Goal: Task Accomplishment & Management: Use online tool/utility

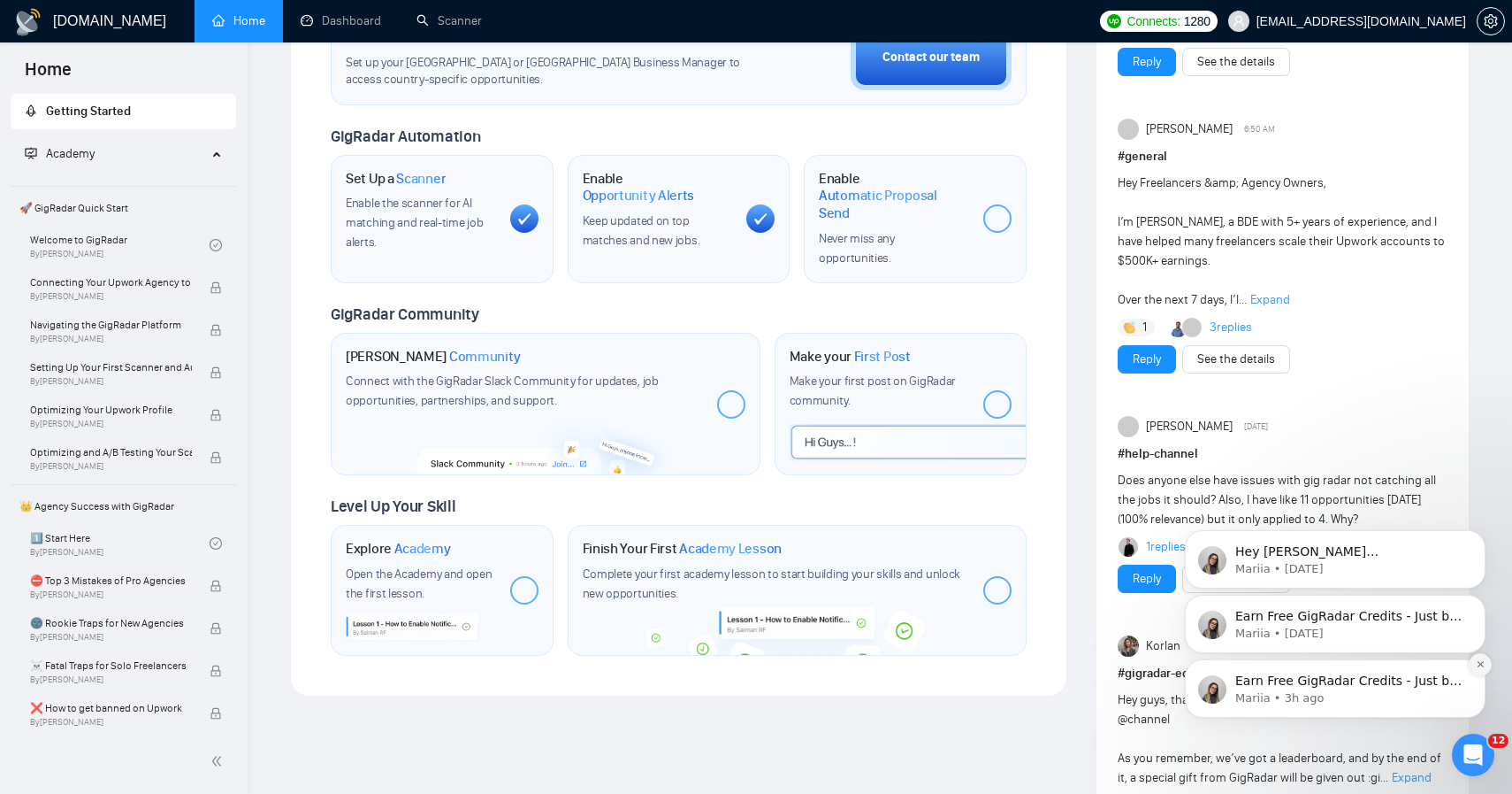
click at [1476, 669] on button "Dismiss notification" at bounding box center [1481, 664] width 23 height 23
drag, startPoint x: 1476, startPoint y: 734, endPoint x: 1476, endPoint y: 670, distance: 64.0
click at [1476, 670] on button "Dismiss notification" at bounding box center [1481, 664] width 23 height 23
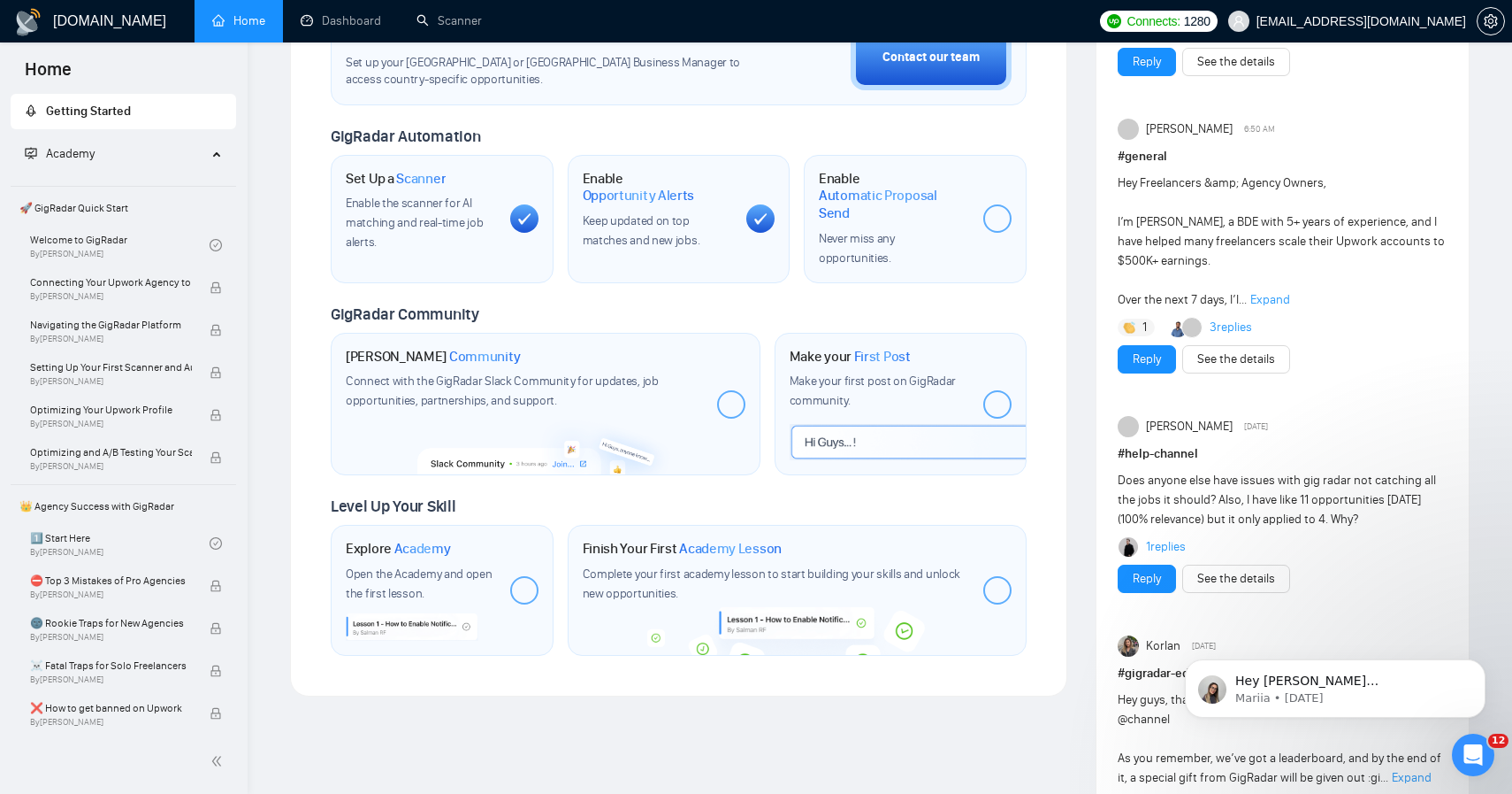
click at [1476, 670] on button "Dismiss notification" at bounding box center [1480, 664] width 18 height 18
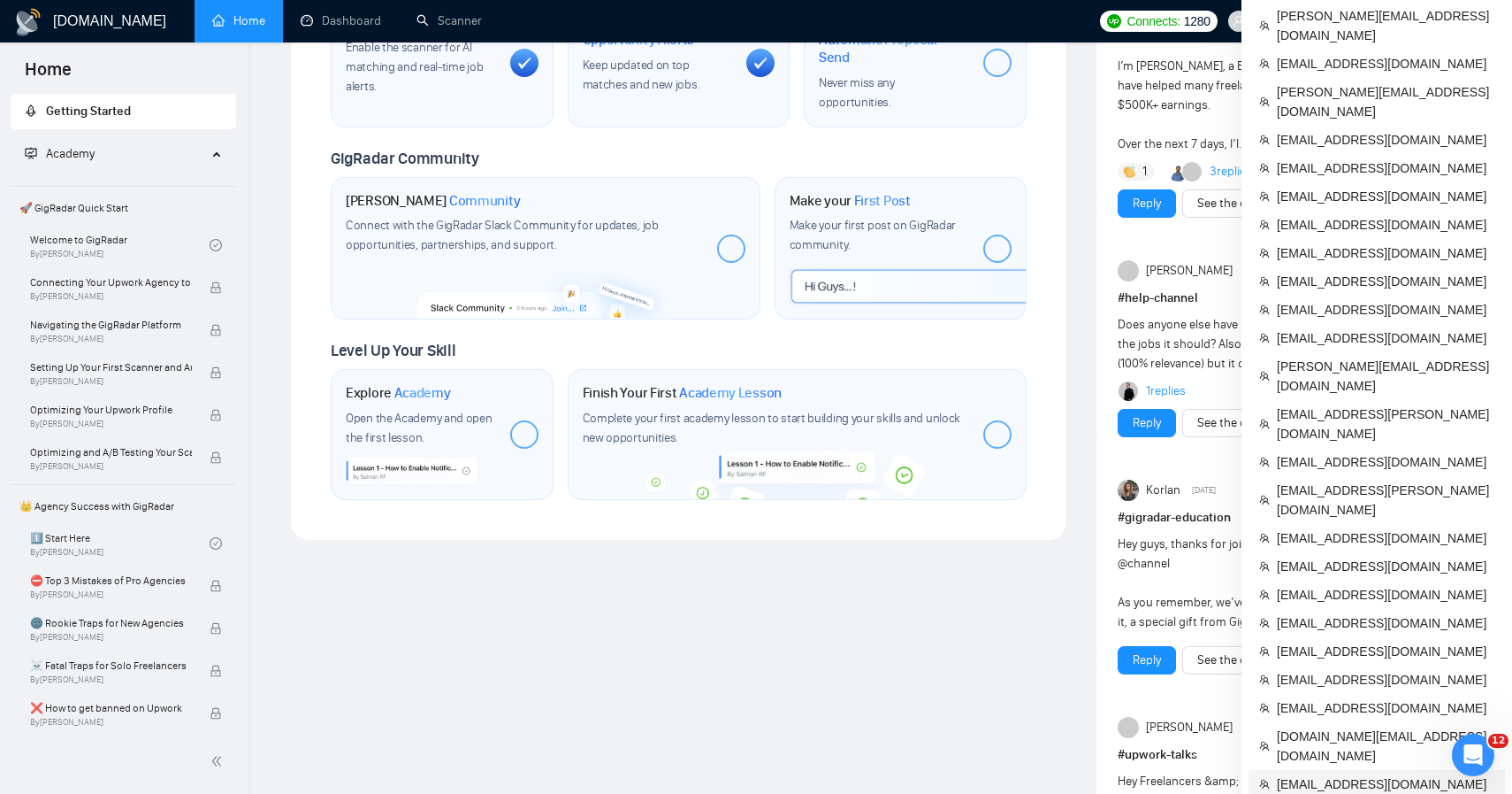
scroll to position [709, 0]
click at [1365, 672] on span "[EMAIL_ADDRESS][DOMAIN_NAME]" at bounding box center [1386, 681] width 217 height 19
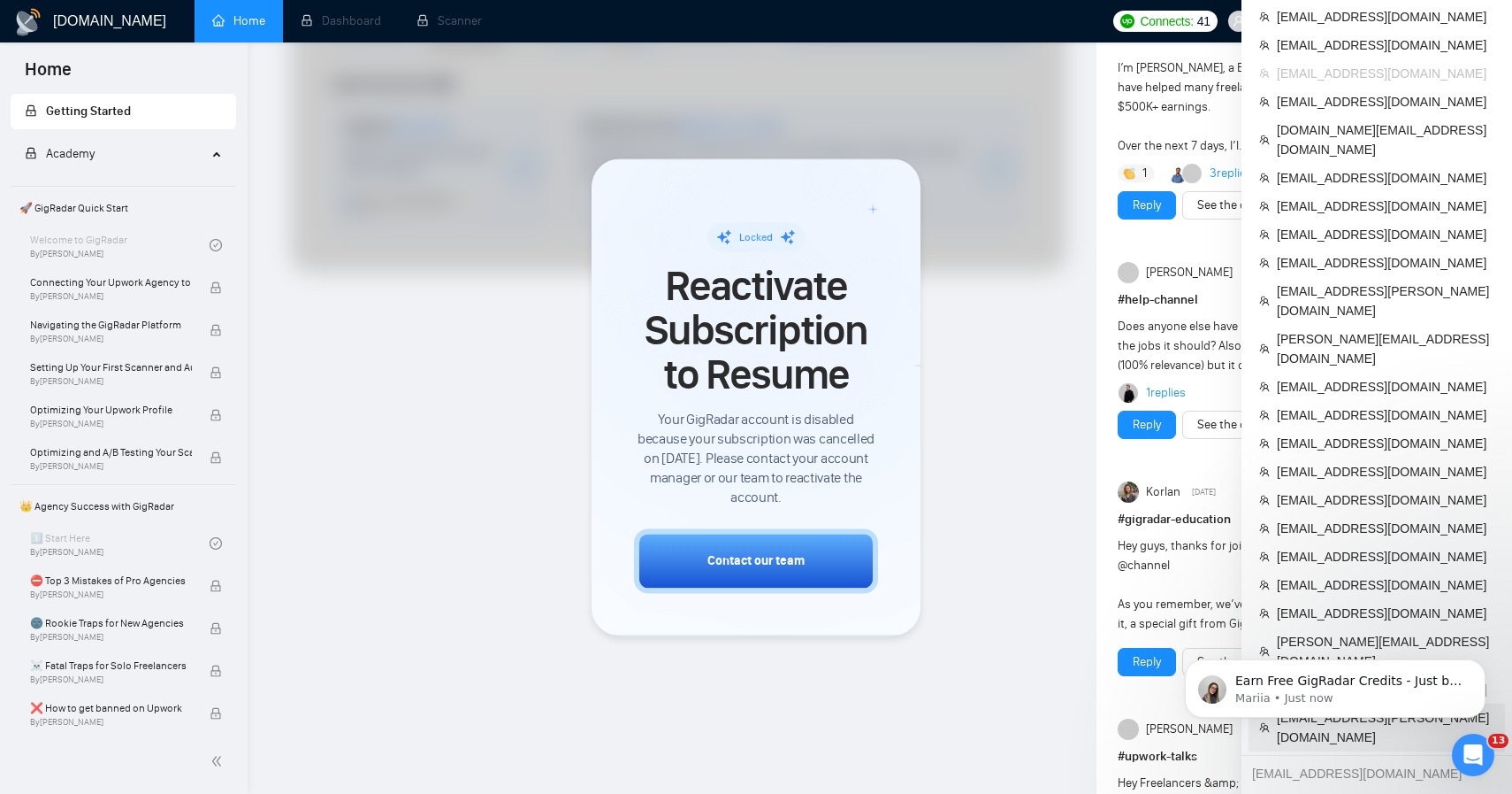
click at [1353, 708] on span "[EMAIL_ADDRESS][PERSON_NAME][DOMAIN_NAME]" at bounding box center [1386, 727] width 217 height 39
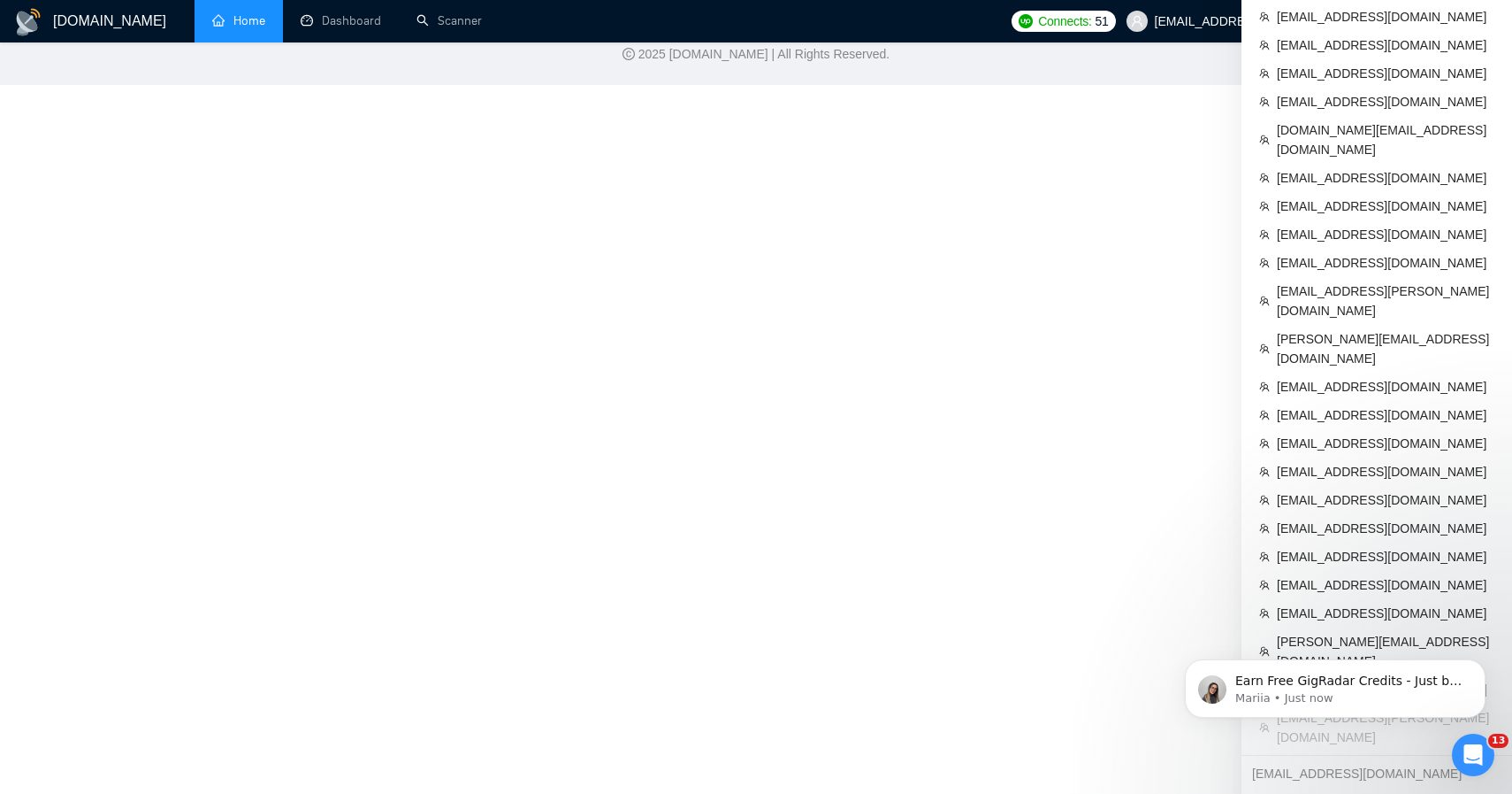
scroll to position [520, 0]
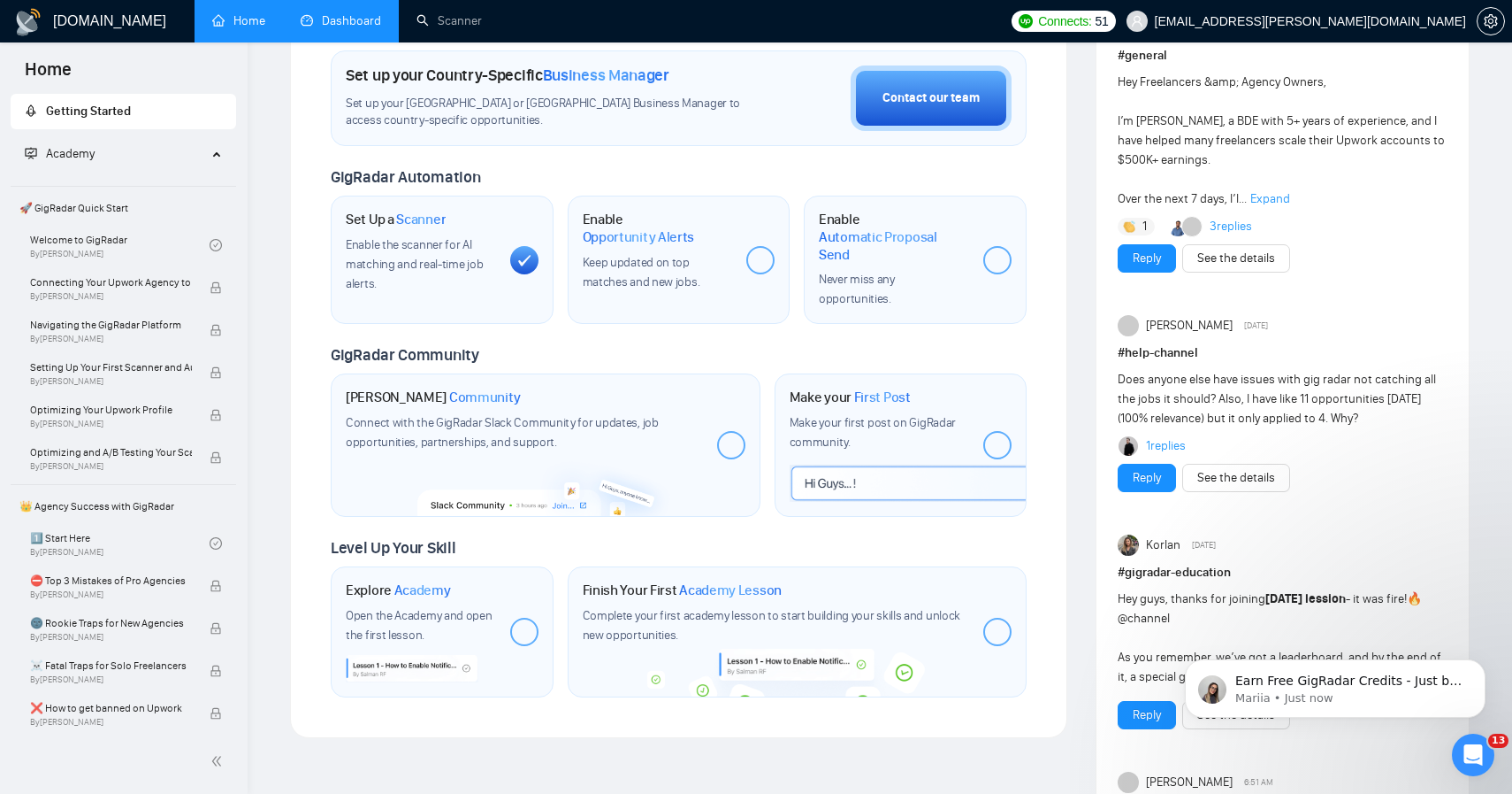
click at [340, 29] on link "Dashboard" at bounding box center [341, 21] width 80 height 15
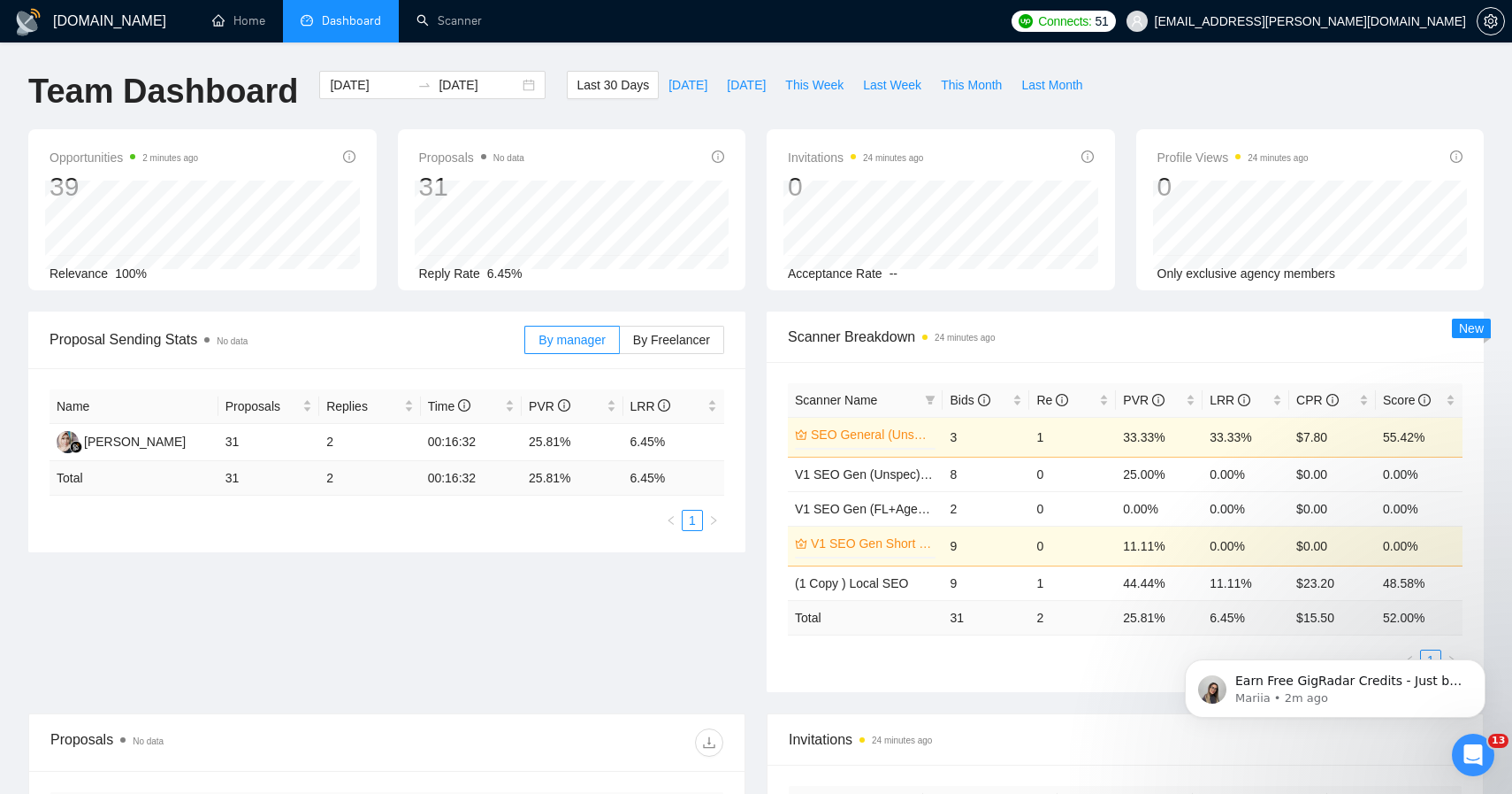
click at [1168, 347] on div "Scanner Breakdown 24 minutes ago" at bounding box center [1125, 336] width 674 height 51
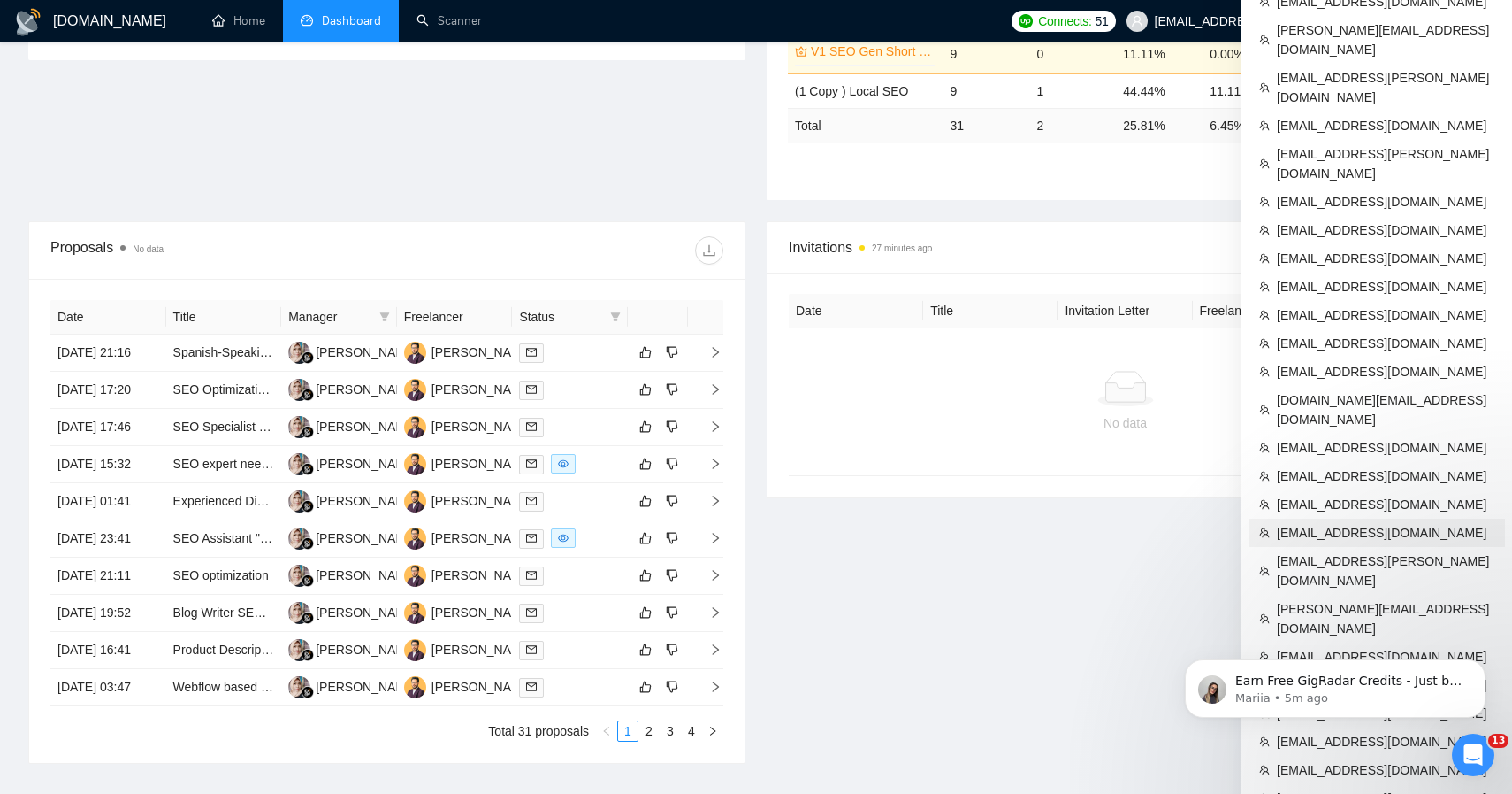
scroll to position [488, 0]
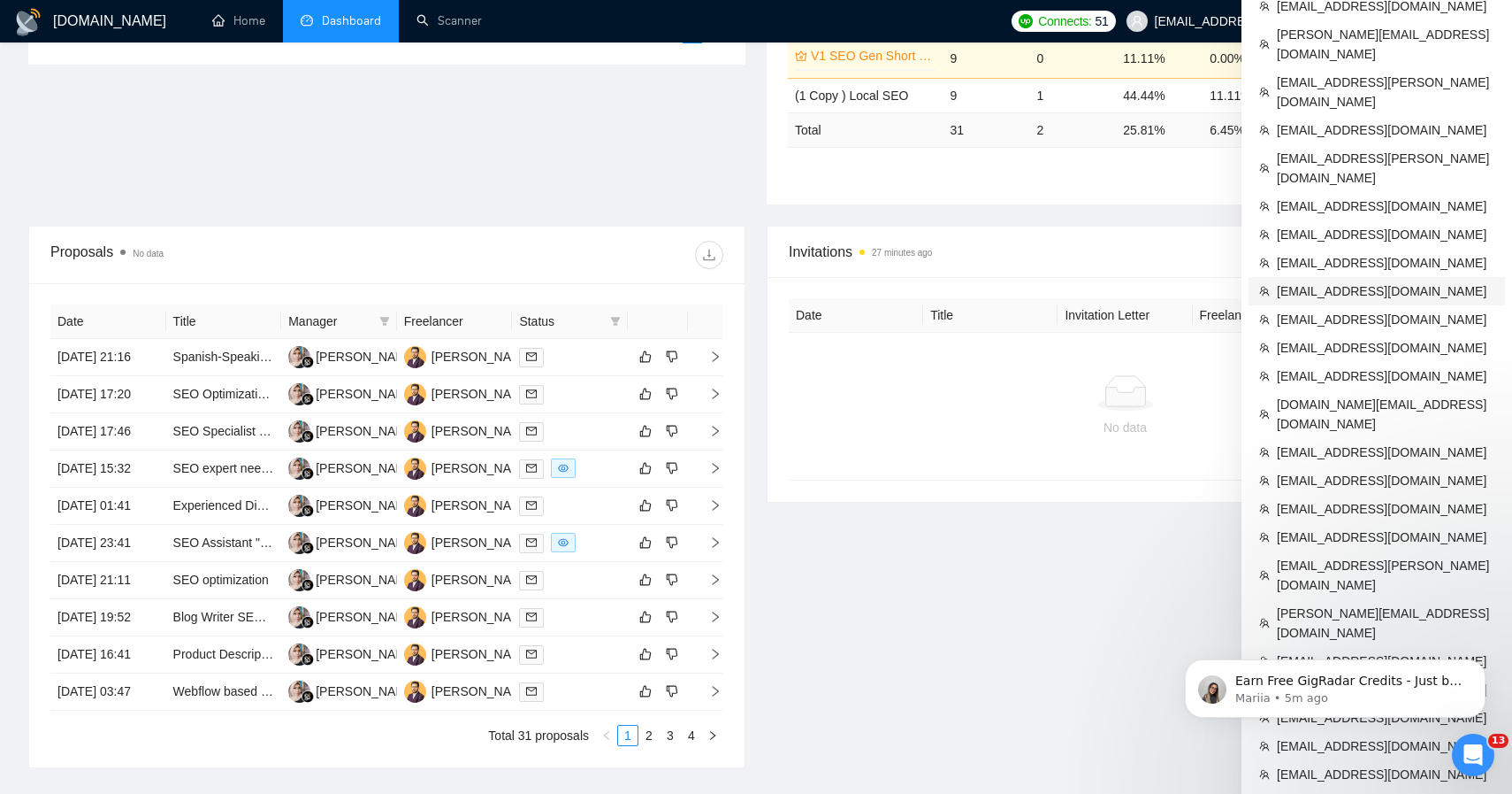
click at [1365, 282] on span "[EMAIL_ADDRESS][DOMAIN_NAME]" at bounding box center [1386, 291] width 217 height 19
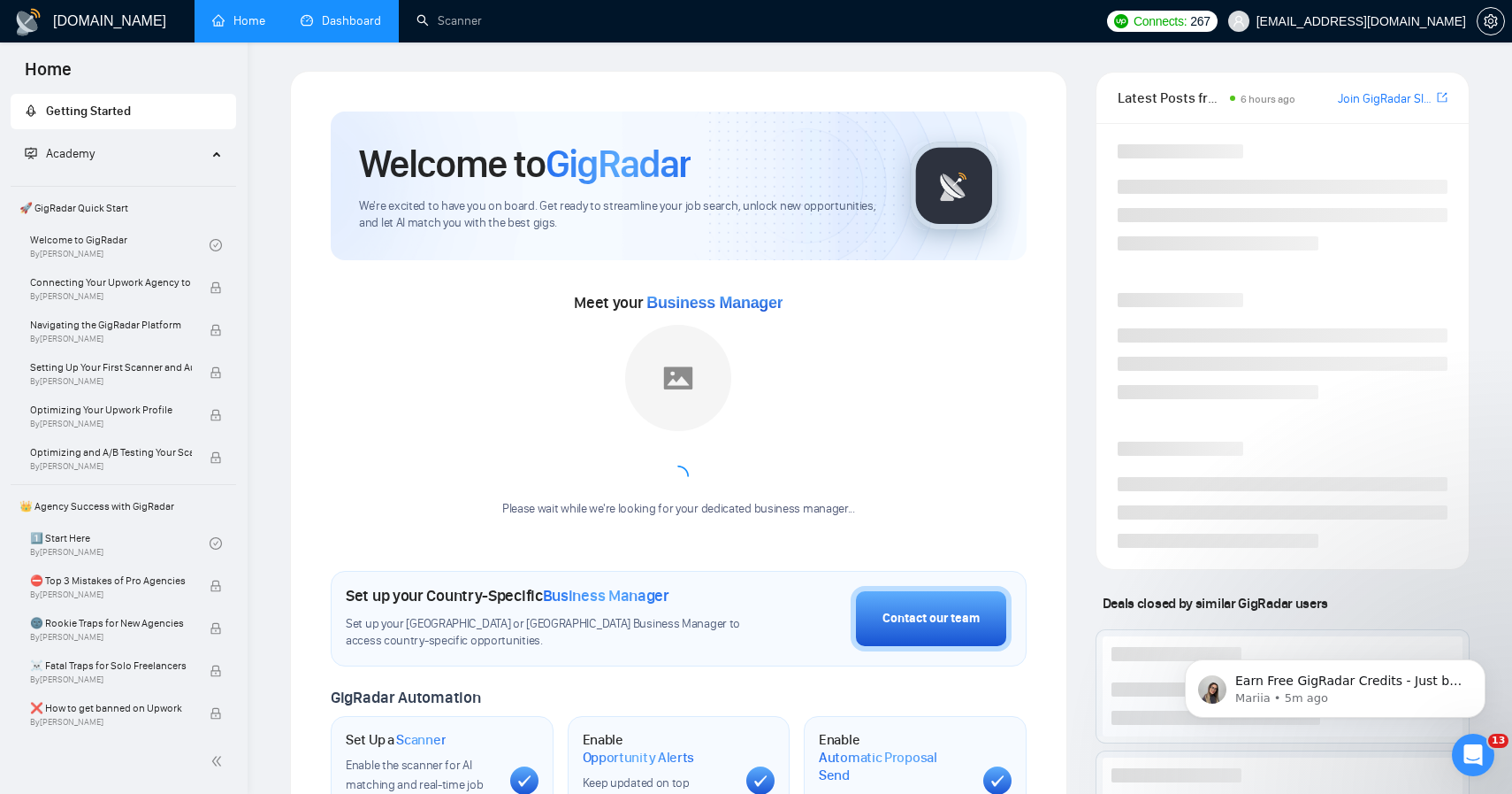
click at [373, 13] on link "Dashboard" at bounding box center [341, 21] width 80 height 15
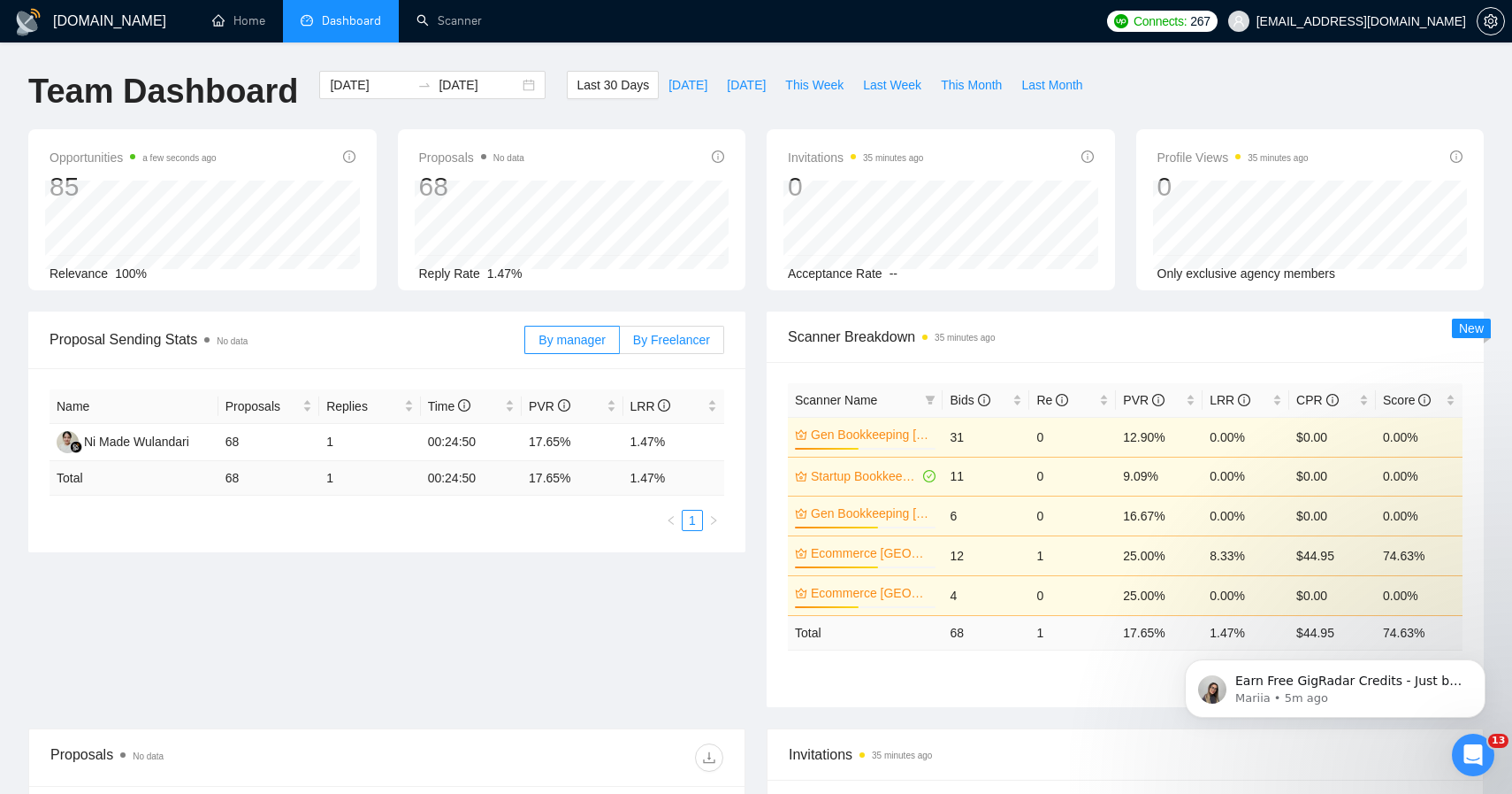
click at [673, 333] on span "By Freelancer" at bounding box center [672, 340] width 77 height 14
click at [620, 345] on input "By Freelancer" at bounding box center [620, 345] width 0 height 0
click at [582, 338] on span "By manager" at bounding box center [572, 340] width 67 height 14
click at [526, 345] on input "By manager" at bounding box center [526, 345] width 0 height 0
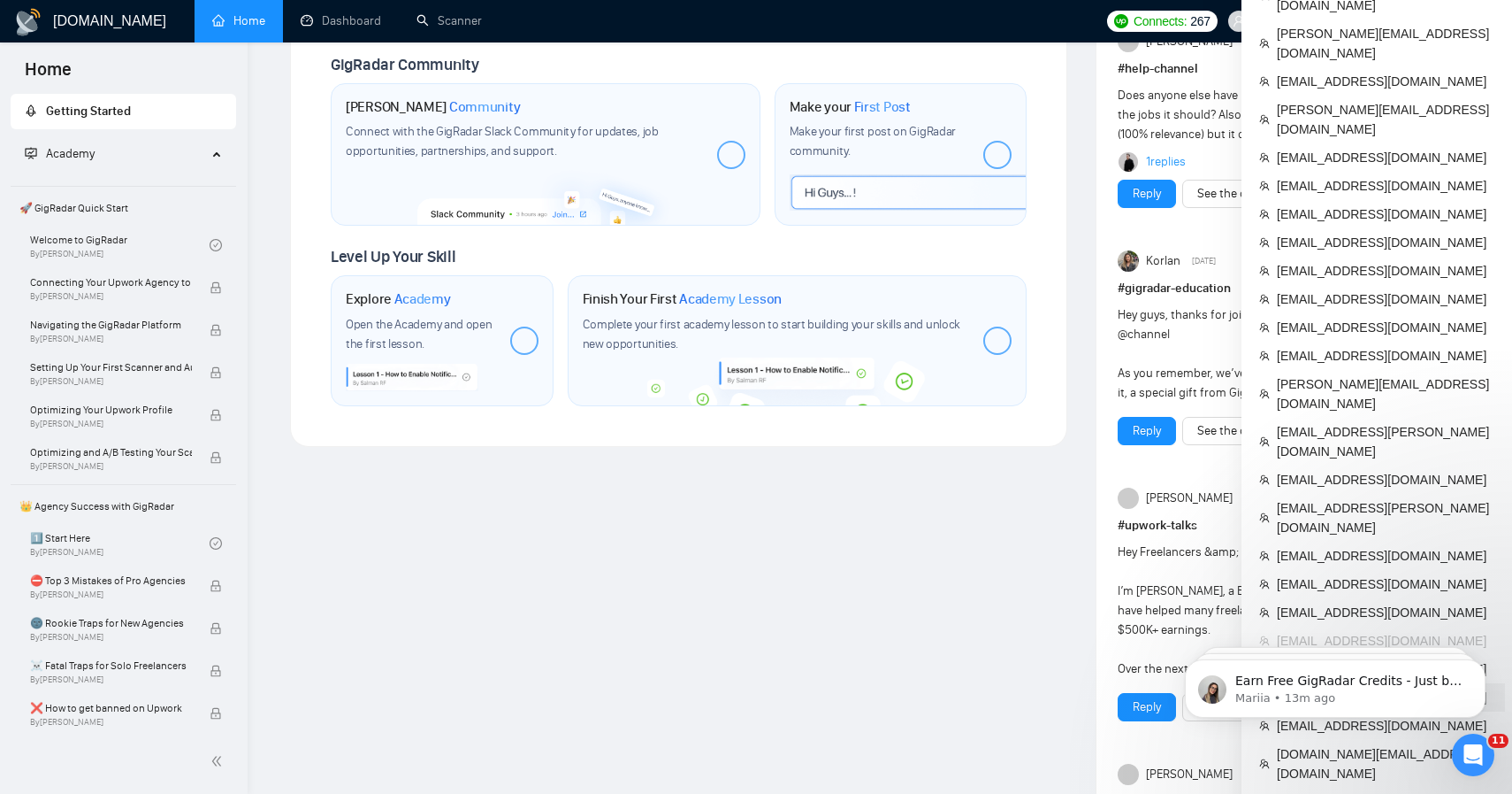
scroll to position [768, 0]
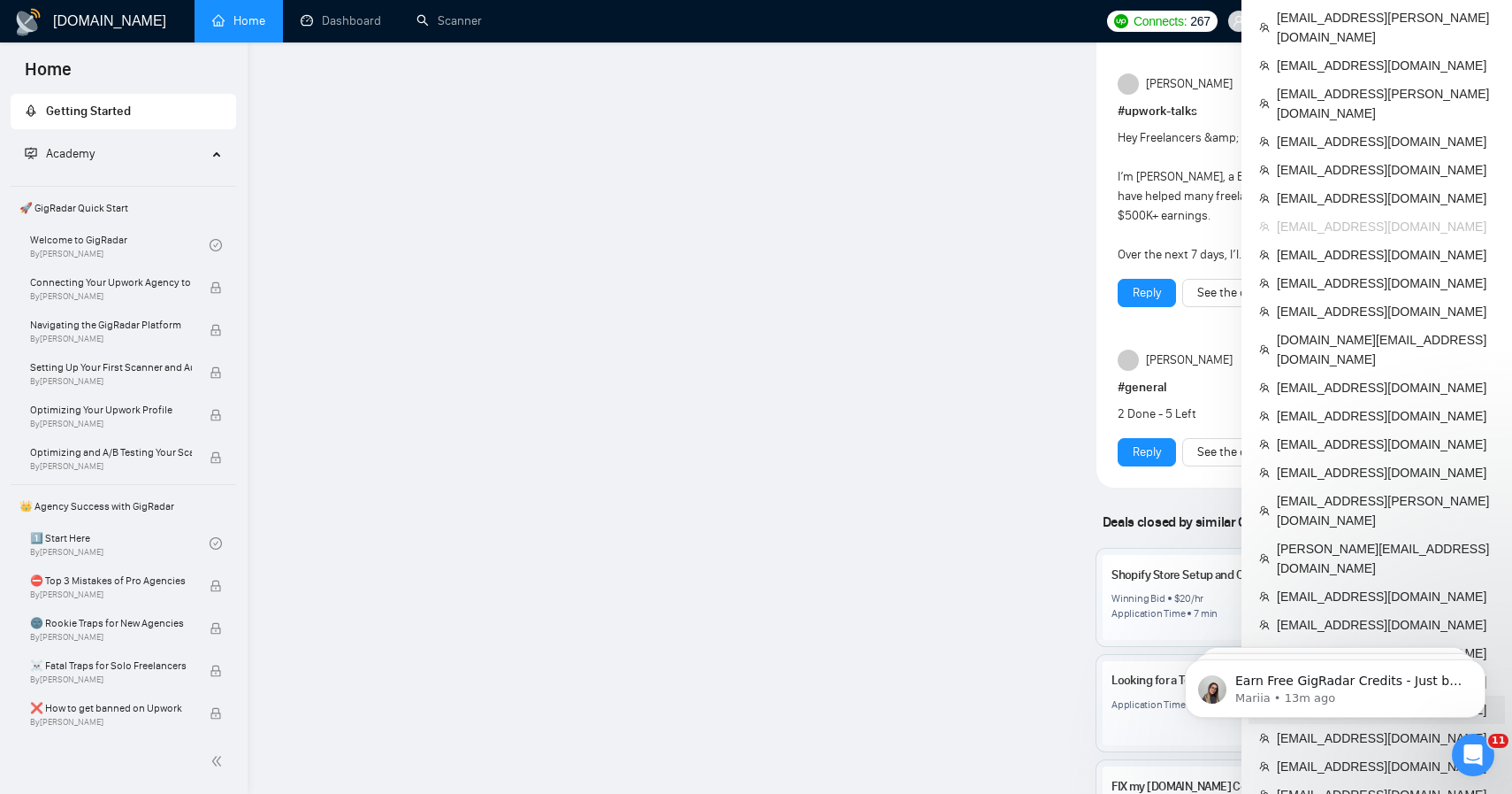
click at [1336, 700] on span "[EMAIL_ADDRESS][DOMAIN_NAME]" at bounding box center [1386, 709] width 217 height 19
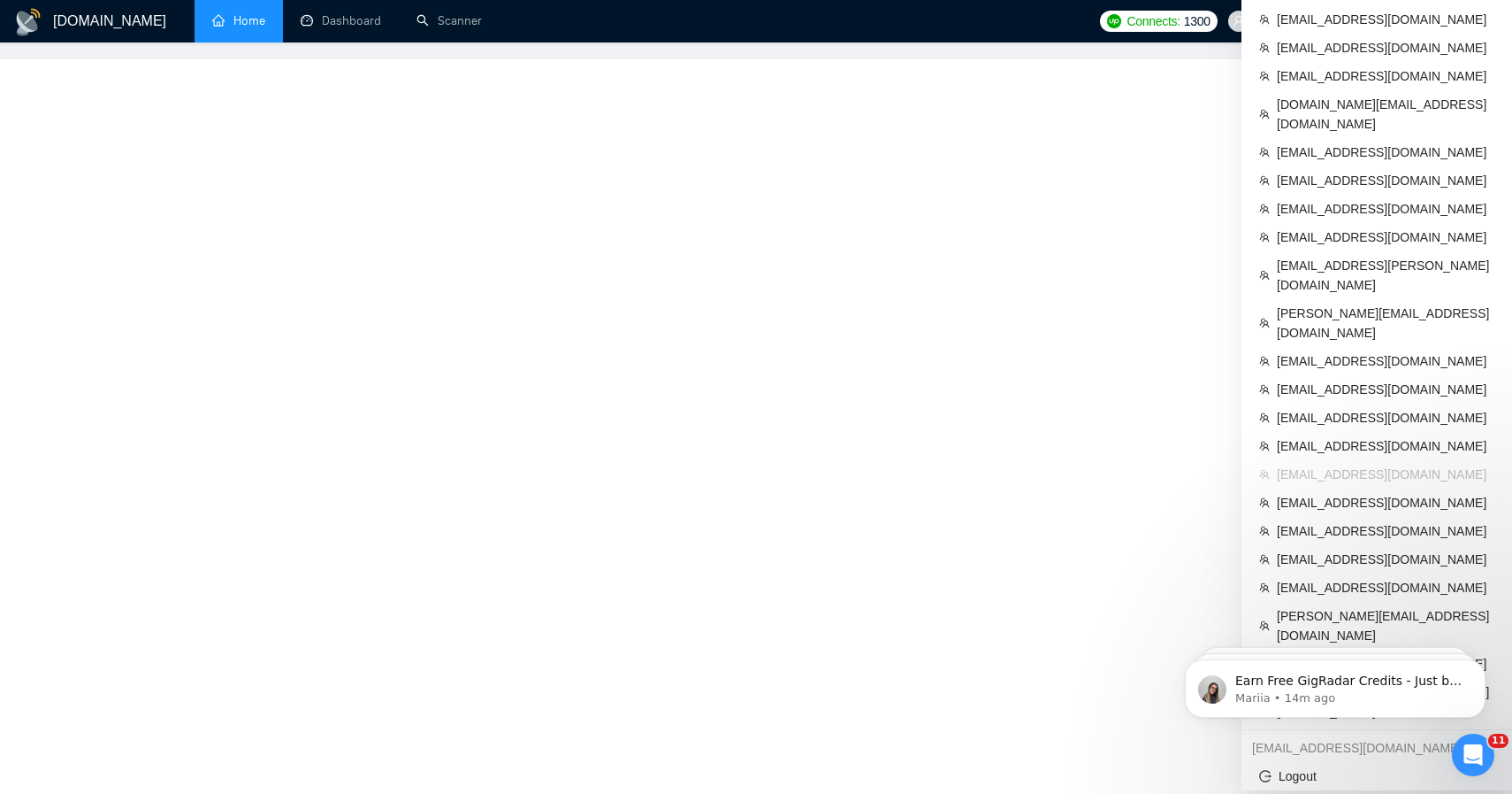
scroll to position [520, 0]
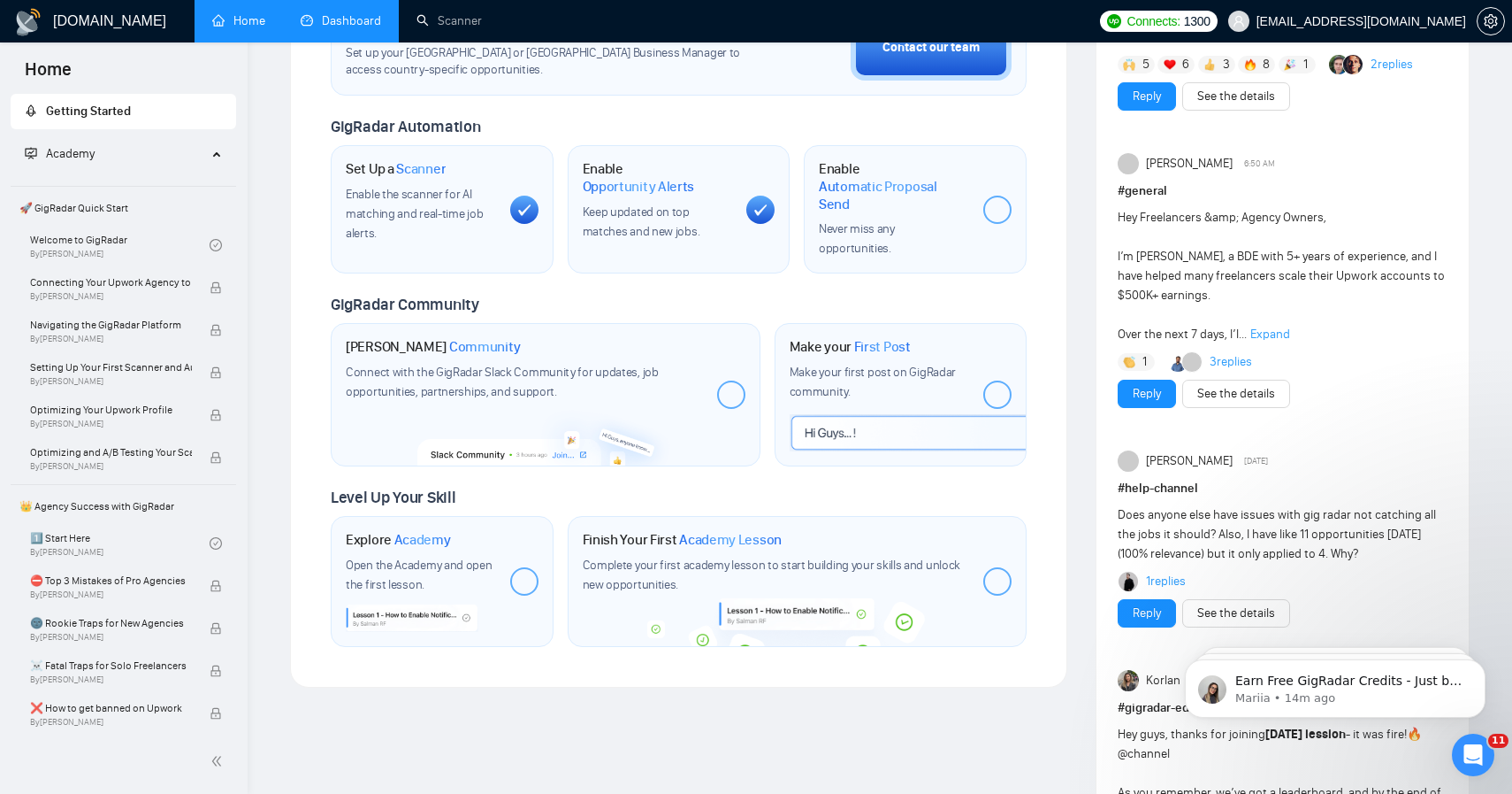
click at [362, 29] on link "Dashboard" at bounding box center [341, 21] width 80 height 15
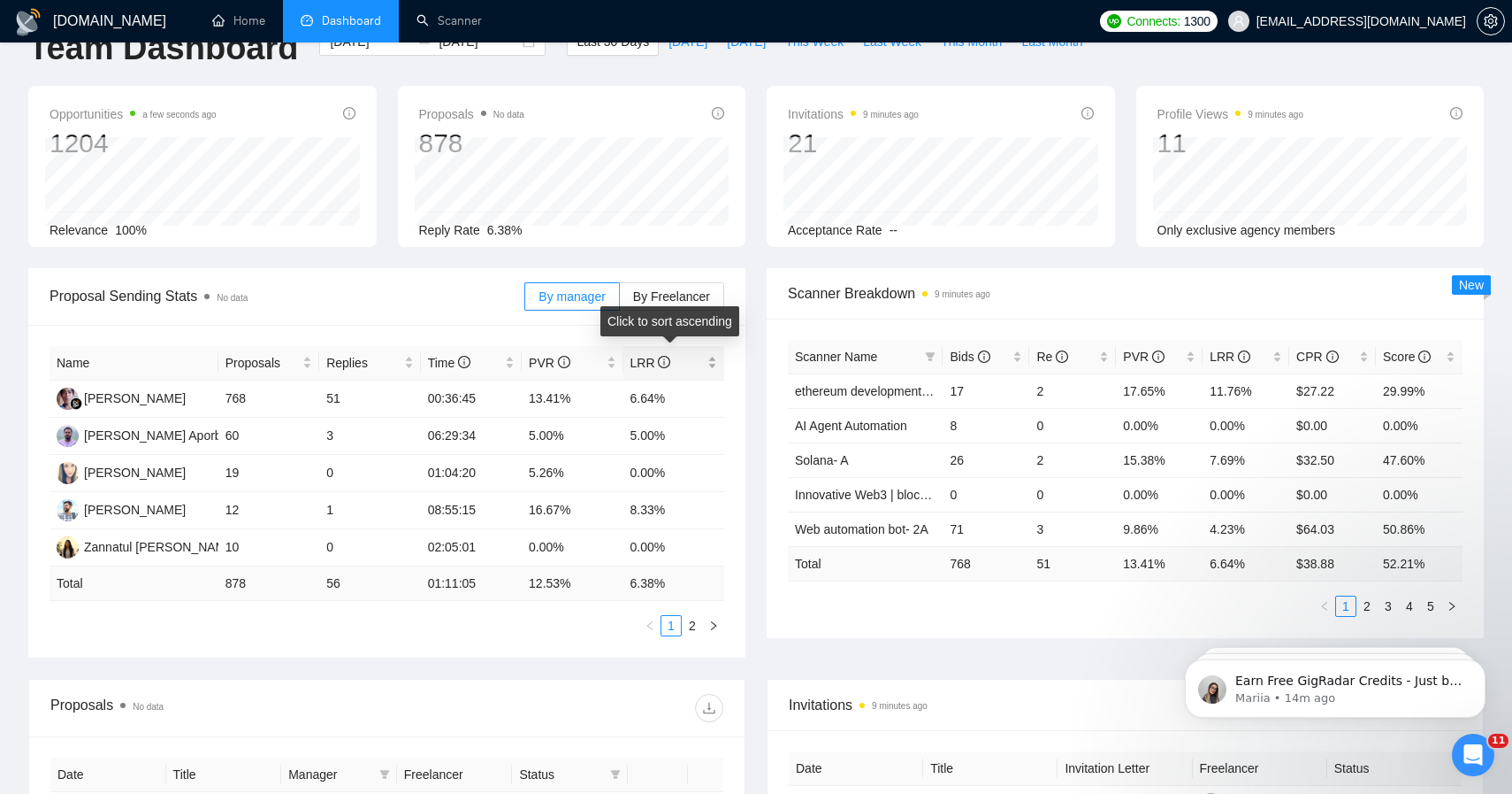
scroll to position [49, 0]
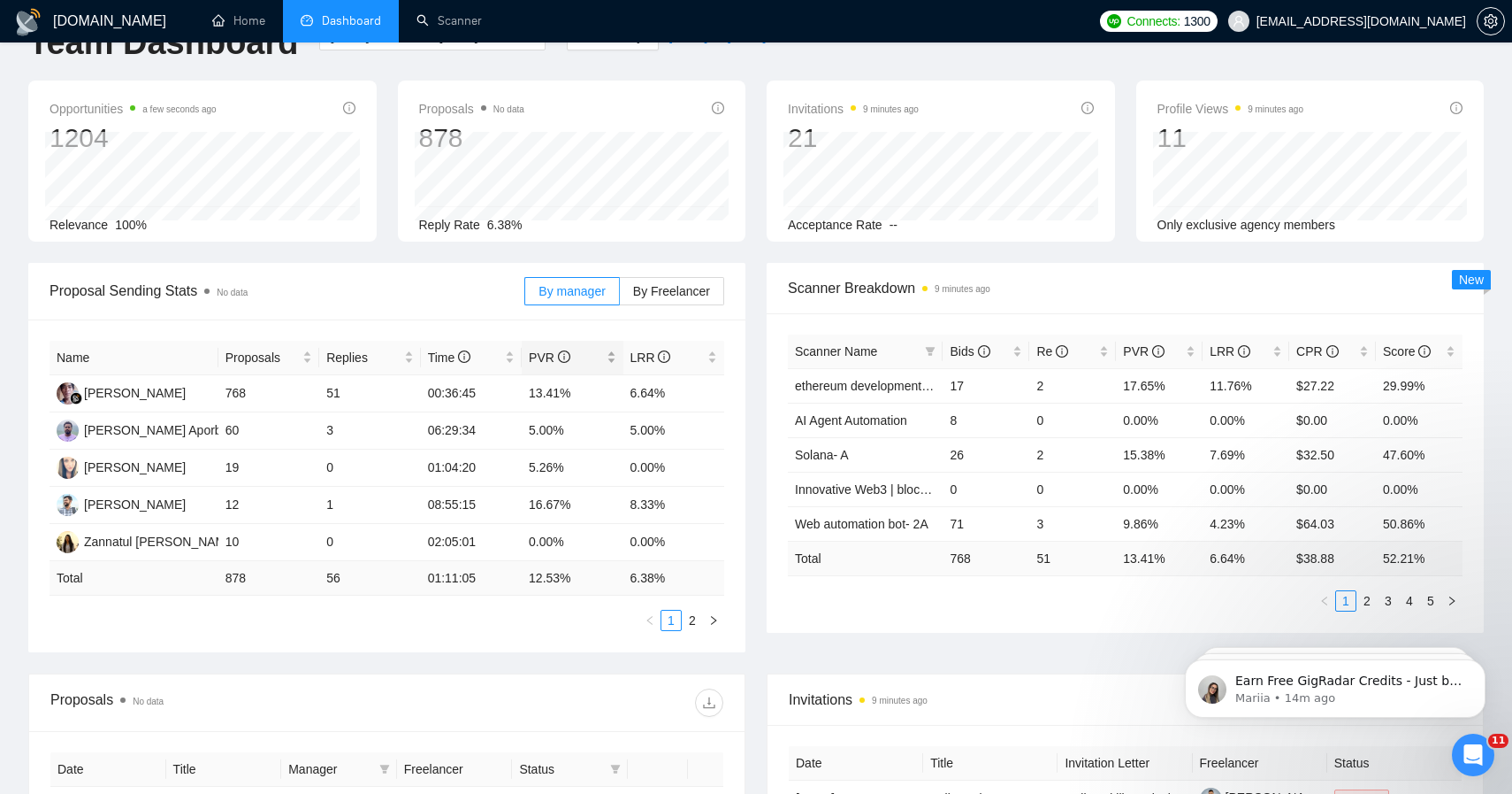
click at [544, 350] on span "PVR" at bounding box center [549, 357] width 42 height 14
click at [549, 440] on td "16.67%" at bounding box center [572, 430] width 101 height 37
drag, startPoint x: 524, startPoint y: 468, endPoint x: 600, endPoint y: 468, distance: 76.0
click at [600, 468] on td "13.41%" at bounding box center [572, 468] width 101 height 37
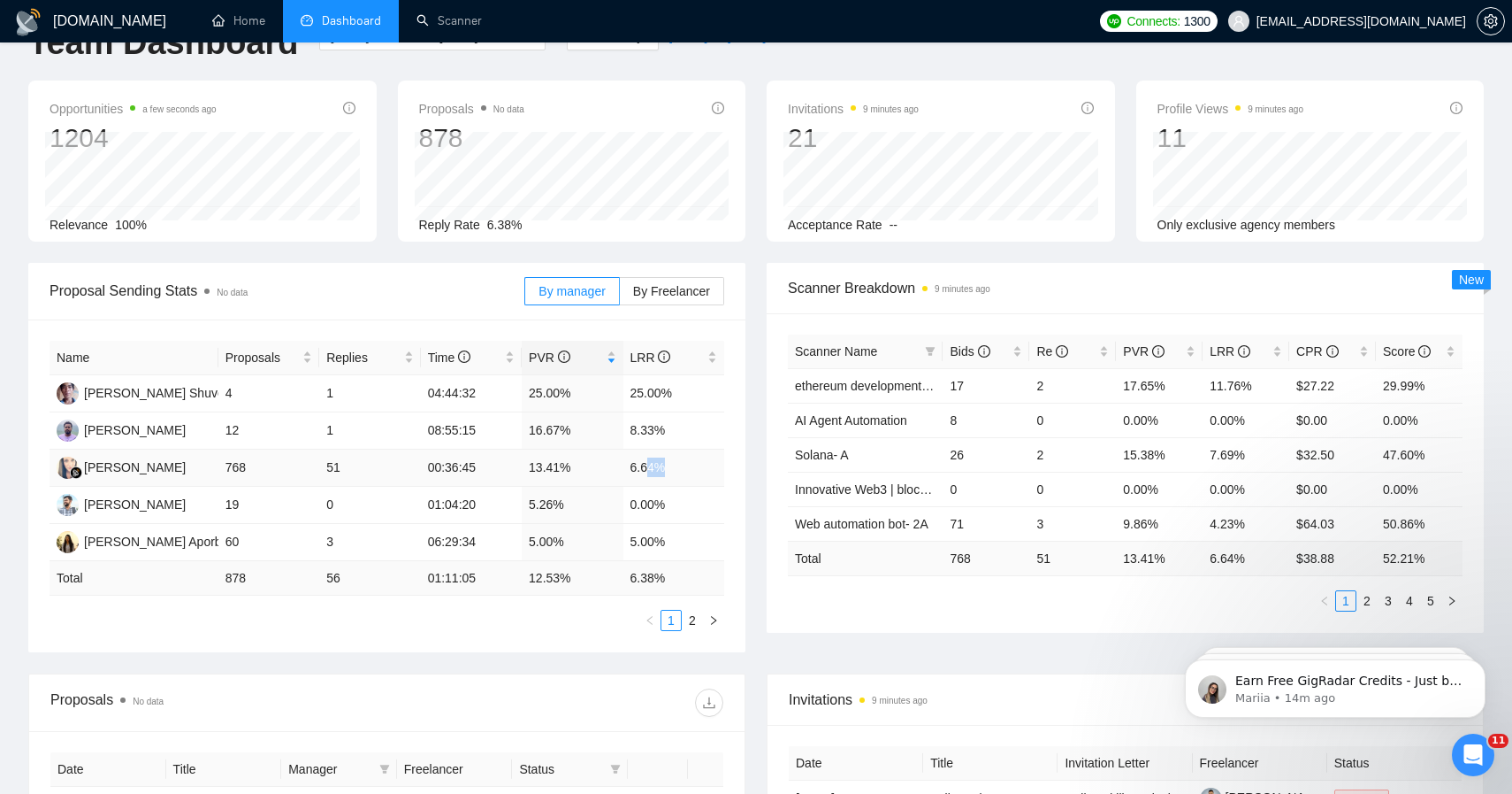
drag, startPoint x: 646, startPoint y: 473, endPoint x: 695, endPoint y: 473, distance: 49.0
click at [695, 473] on td "6.64%" at bounding box center [674, 468] width 102 height 37
click at [576, 512] on td "5.26%" at bounding box center [572, 505] width 101 height 37
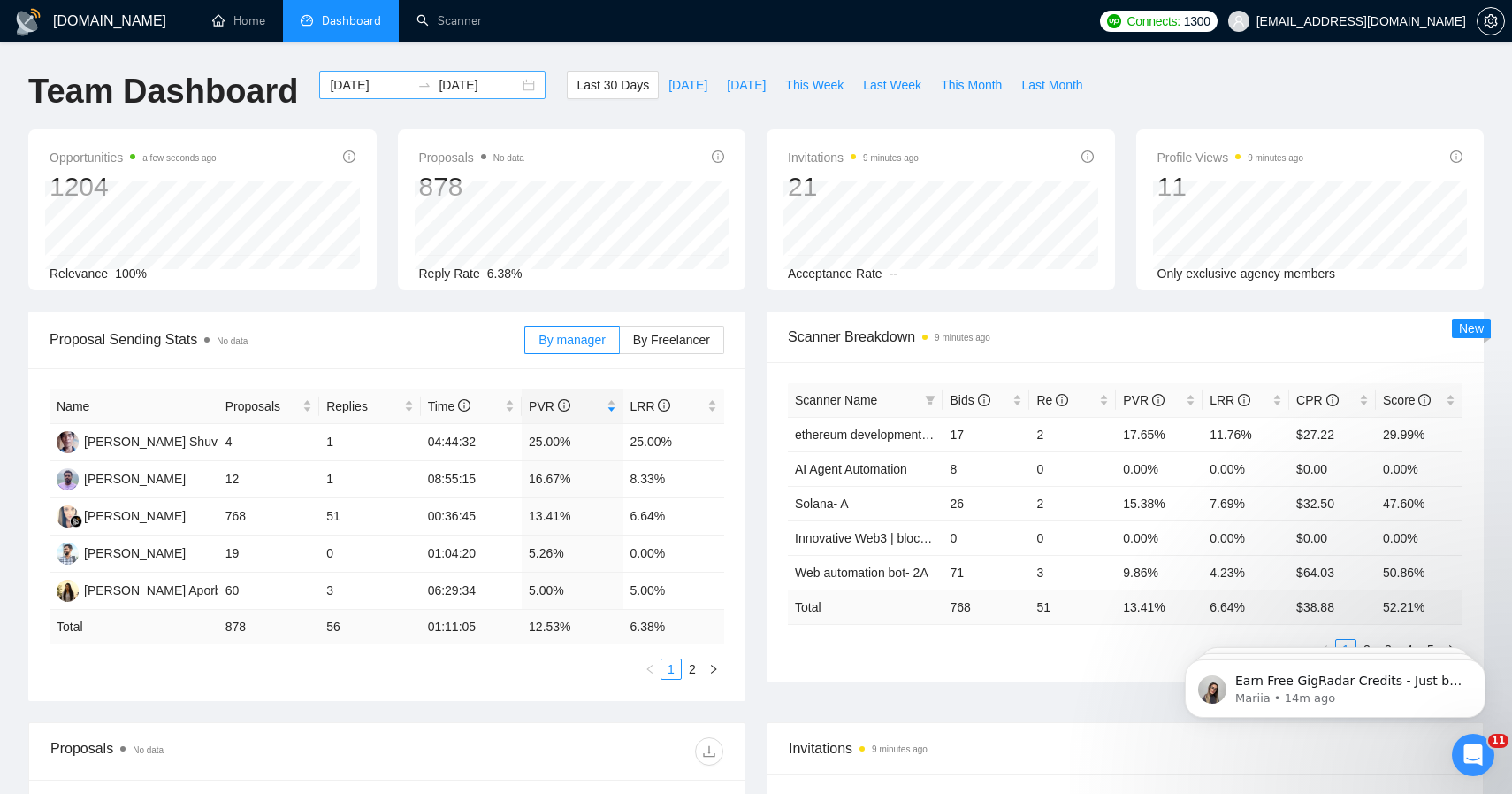
click at [367, 84] on input "[DATE]" at bounding box center [370, 85] width 80 height 19
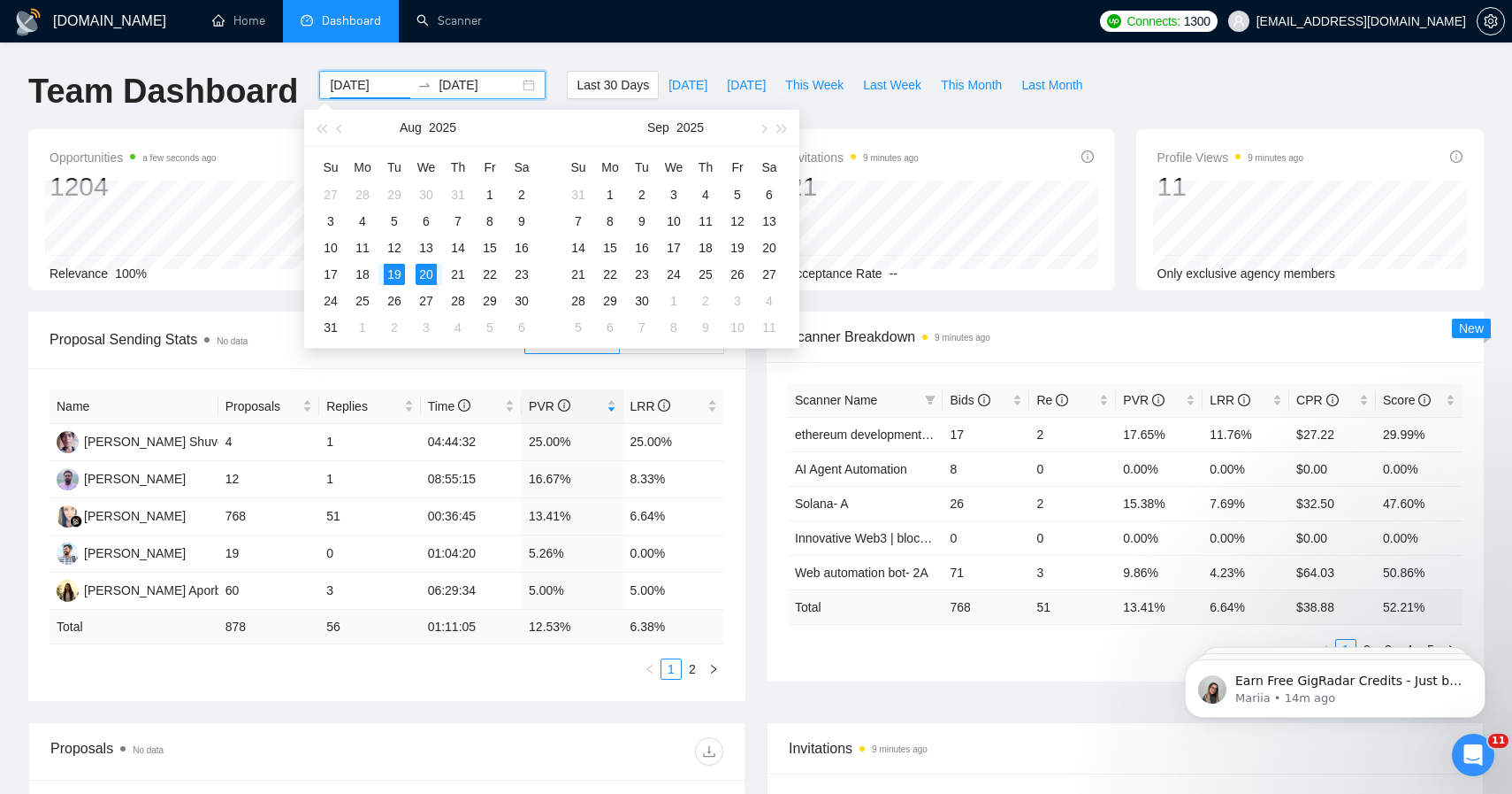
click at [387, 84] on input "[DATE]" at bounding box center [370, 85] width 80 height 19
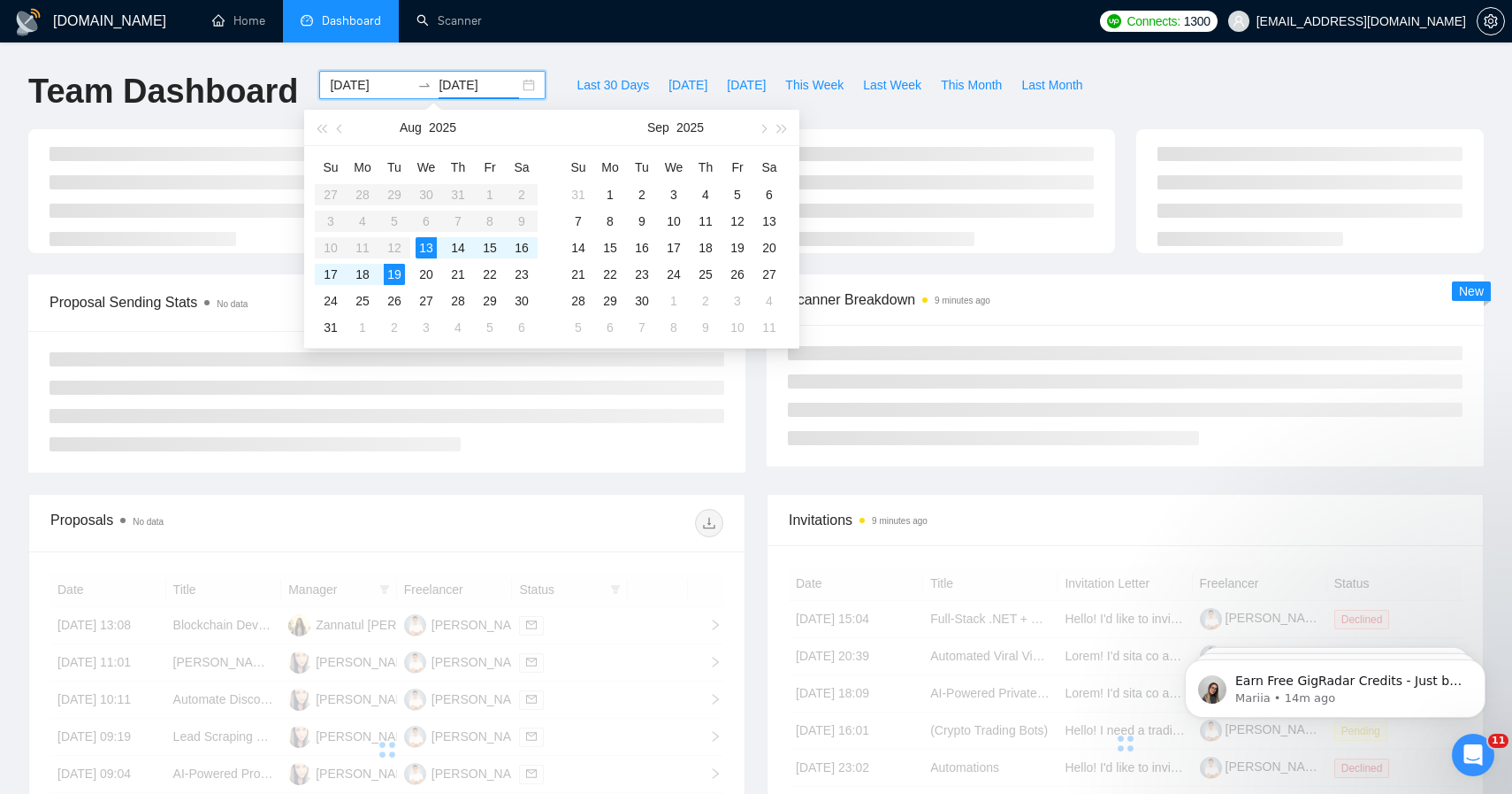
click at [353, 434] on ul at bounding box center [386, 402] width 674 height 99
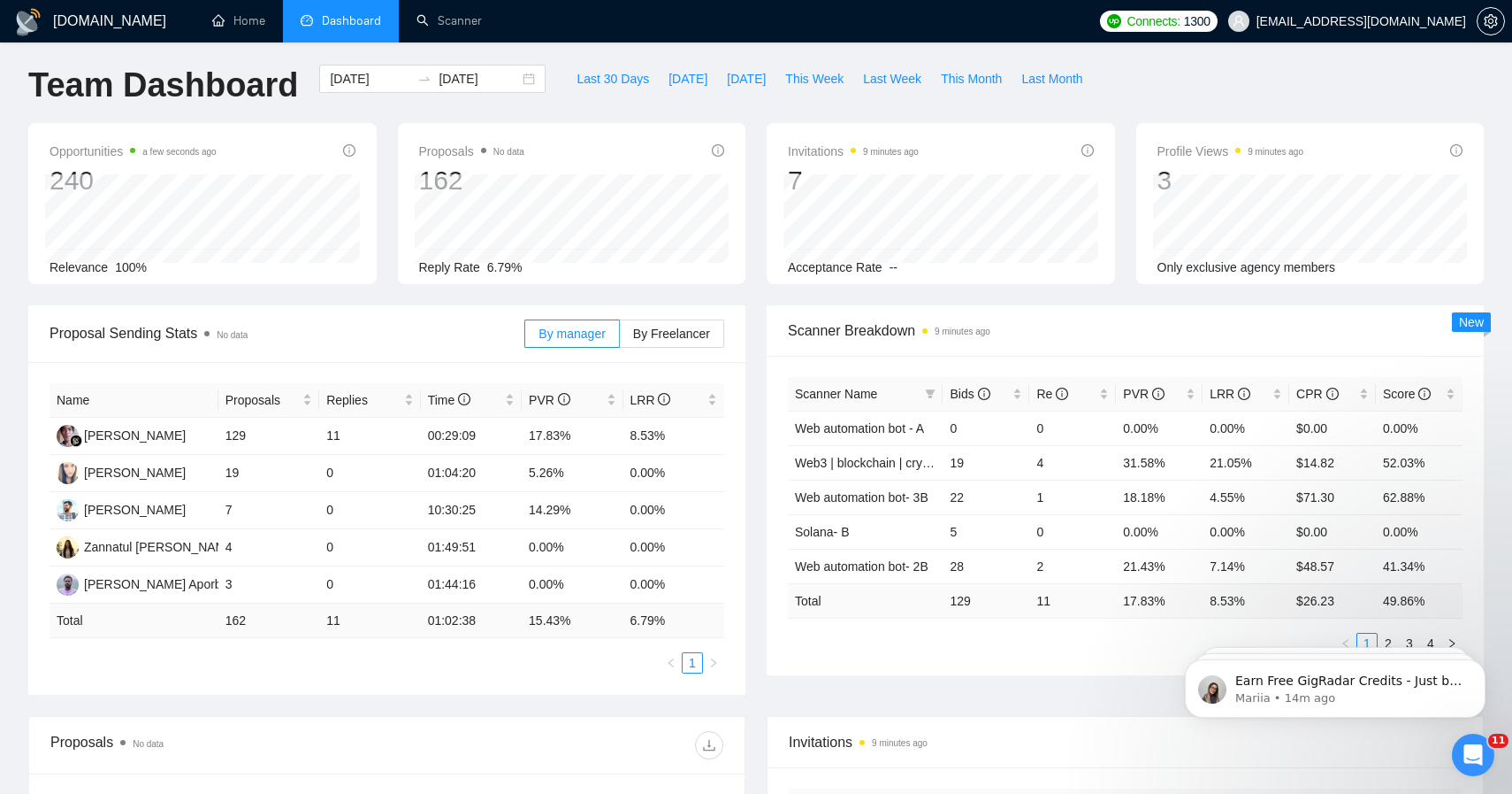
scroll to position [7, 0]
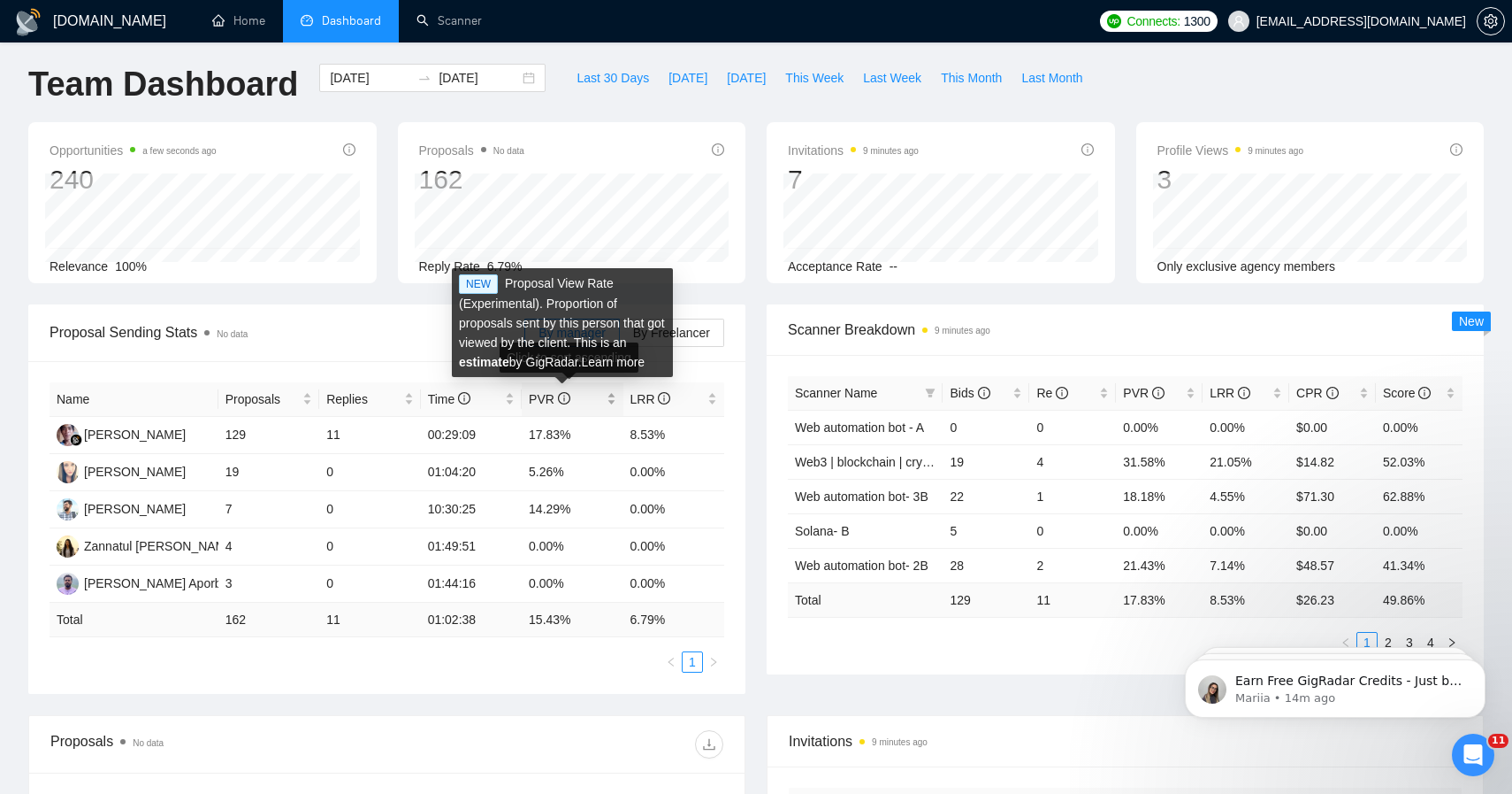
click at [551, 404] on span "PVR" at bounding box center [549, 399] width 42 height 14
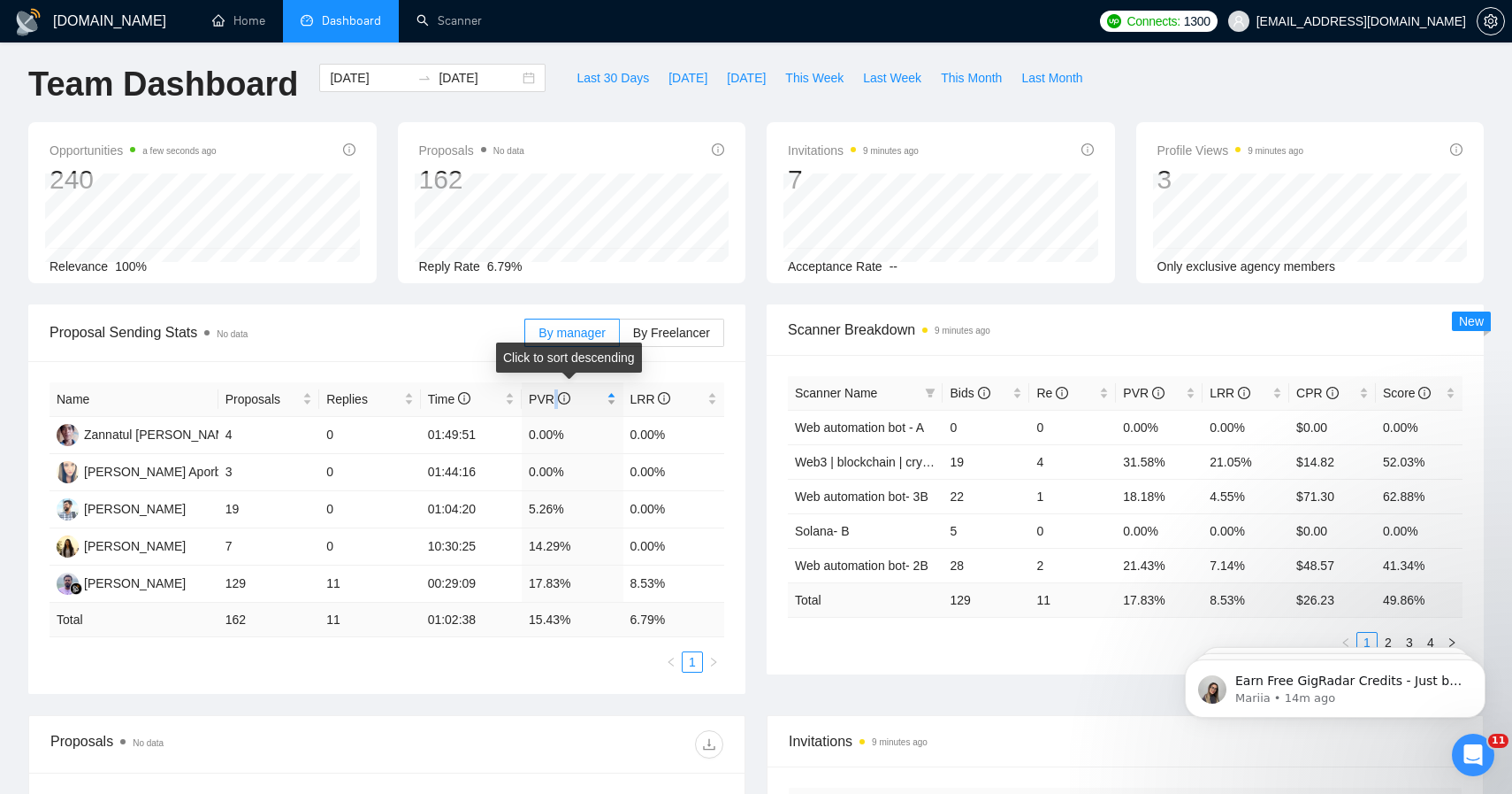
click at [551, 404] on span "PVR" at bounding box center [549, 399] width 42 height 14
click at [534, 503] on td "5.26%" at bounding box center [572, 509] width 101 height 37
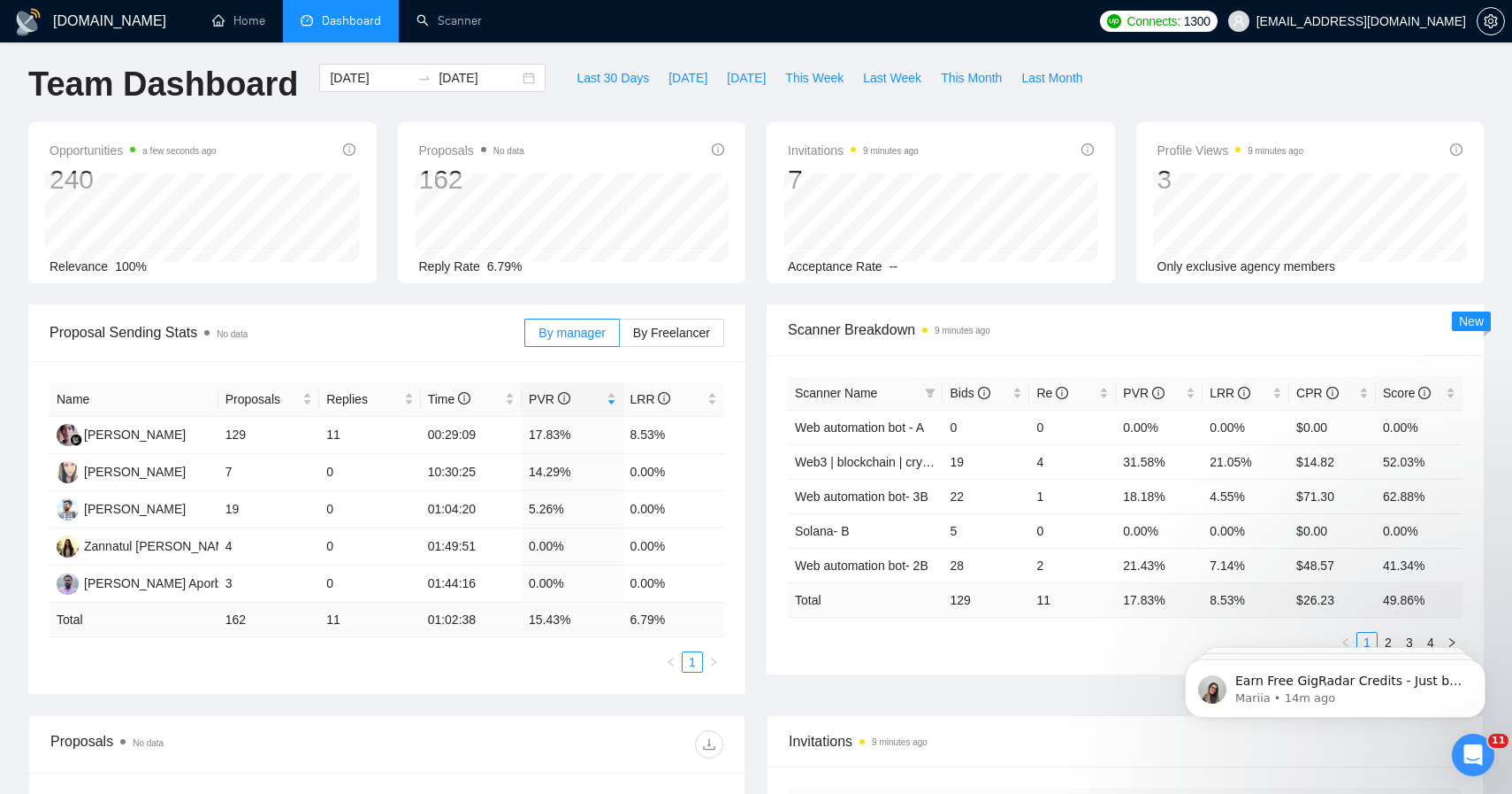
scroll to position [0, 0]
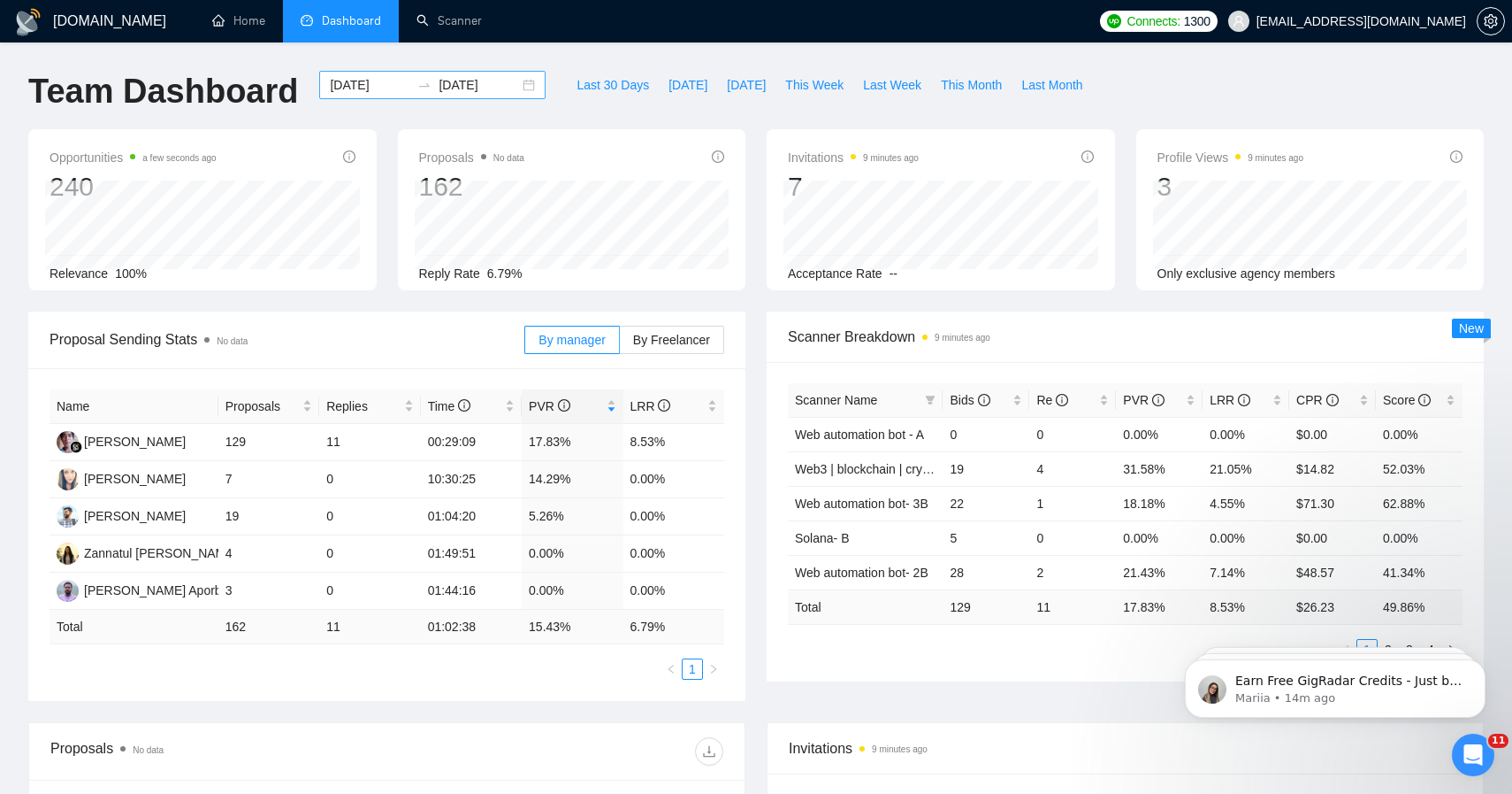
click at [386, 88] on input "[DATE]" at bounding box center [370, 85] width 80 height 19
click at [420, 54] on div "[DOMAIN_NAME] Home Dashboard Scanner Connects: 1300 [EMAIL_ADDRESS][DOMAIN_NAME…" at bounding box center [756, 711] width 1512 height 1422
click at [388, 86] on input "[DATE]" at bounding box center [370, 85] width 80 height 19
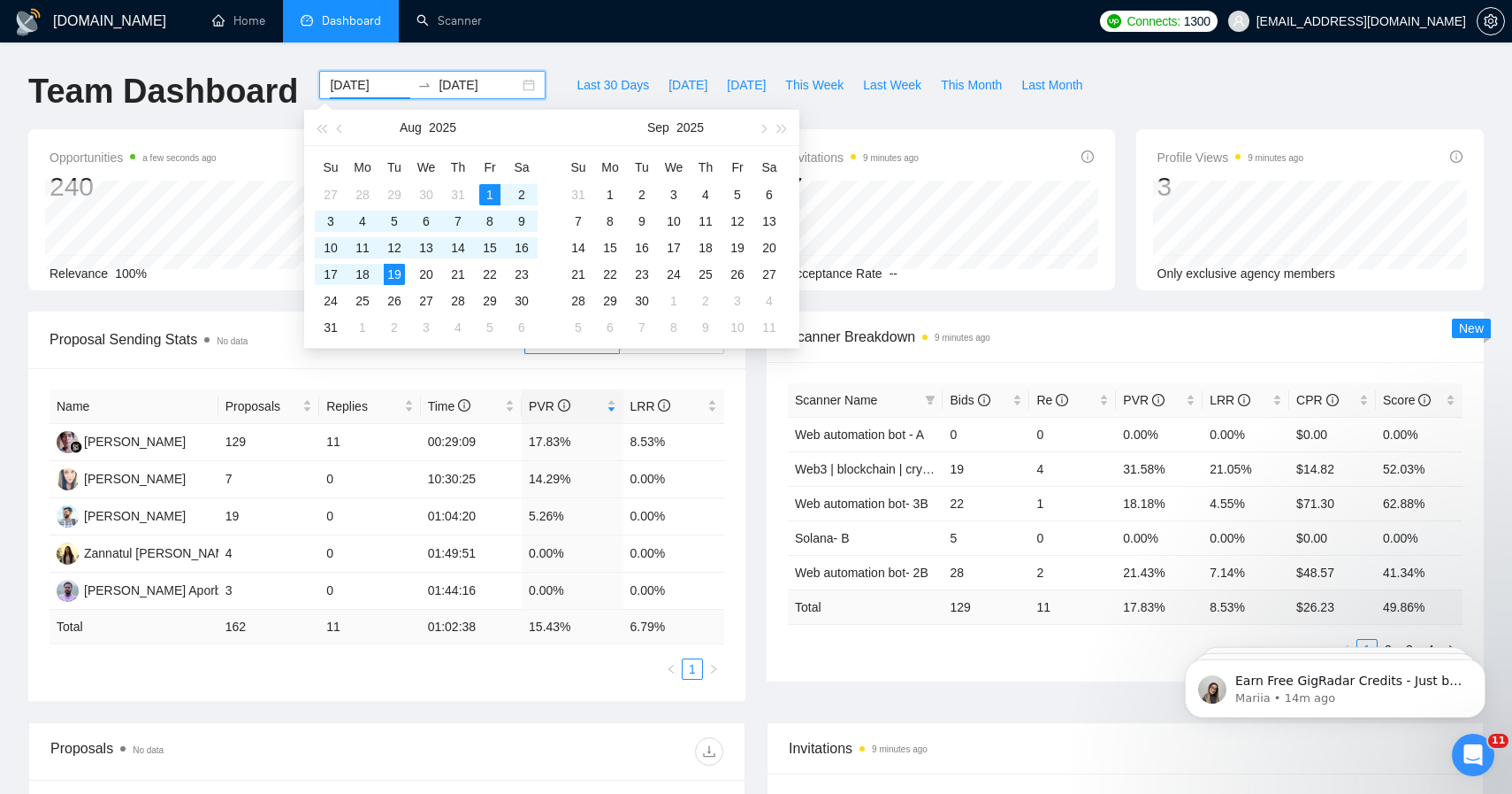
type input "[DATE]"
click at [495, 88] on input "[DATE]" at bounding box center [479, 85] width 80 height 19
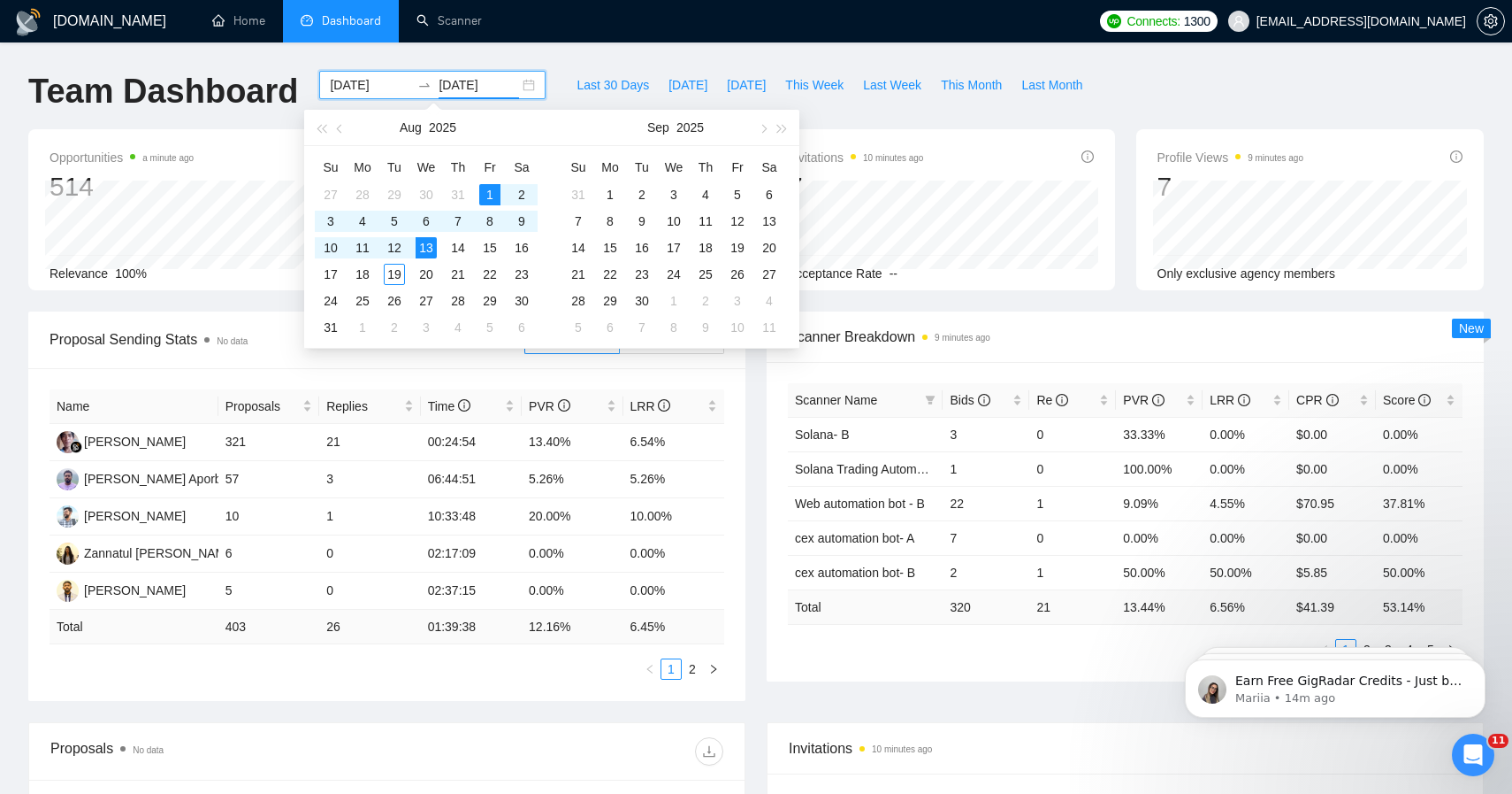
type input "[DATE]"
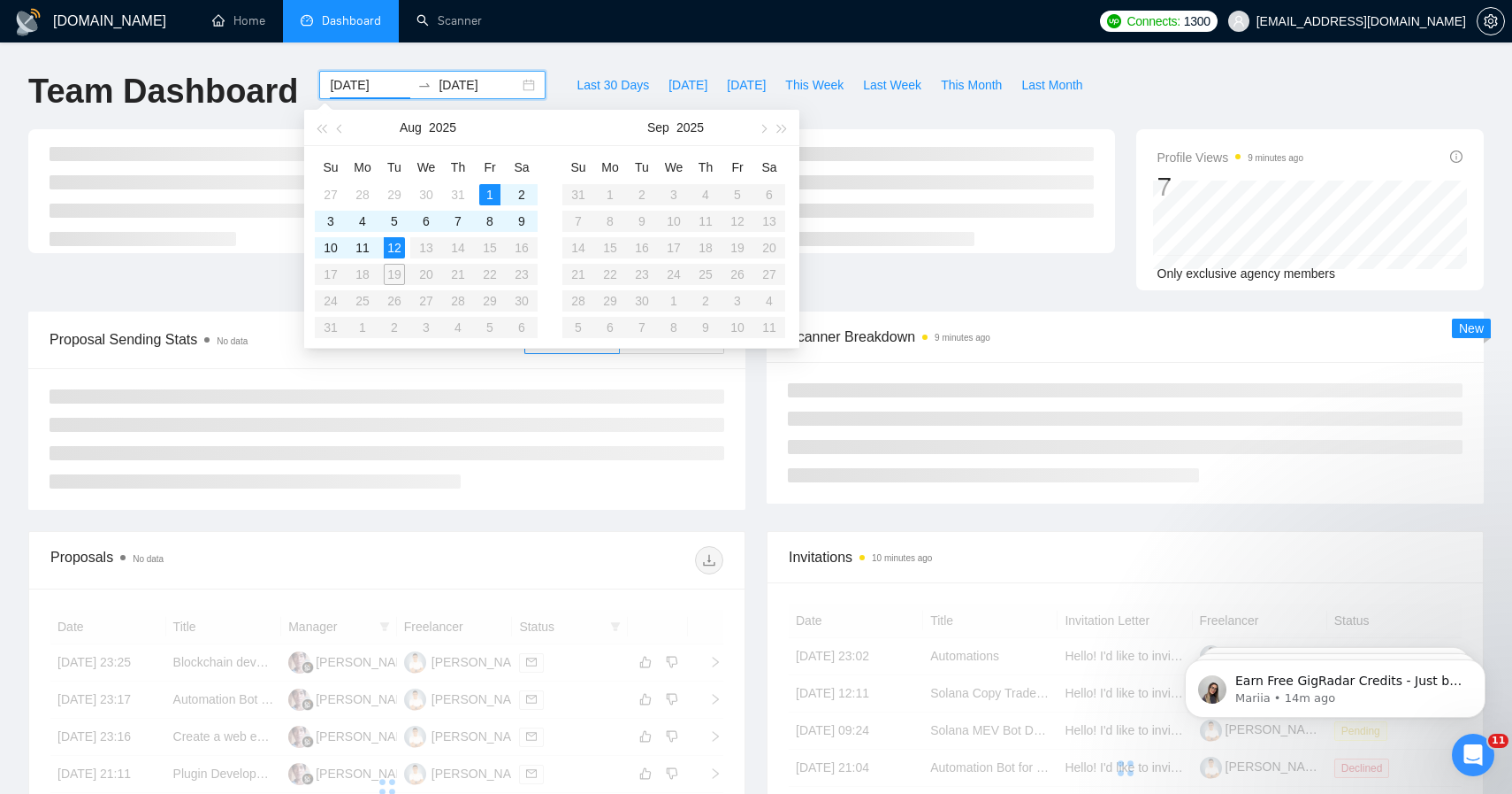
click at [532, 71] on div "[DATE] [DATE]" at bounding box center [433, 99] width 248 height 58
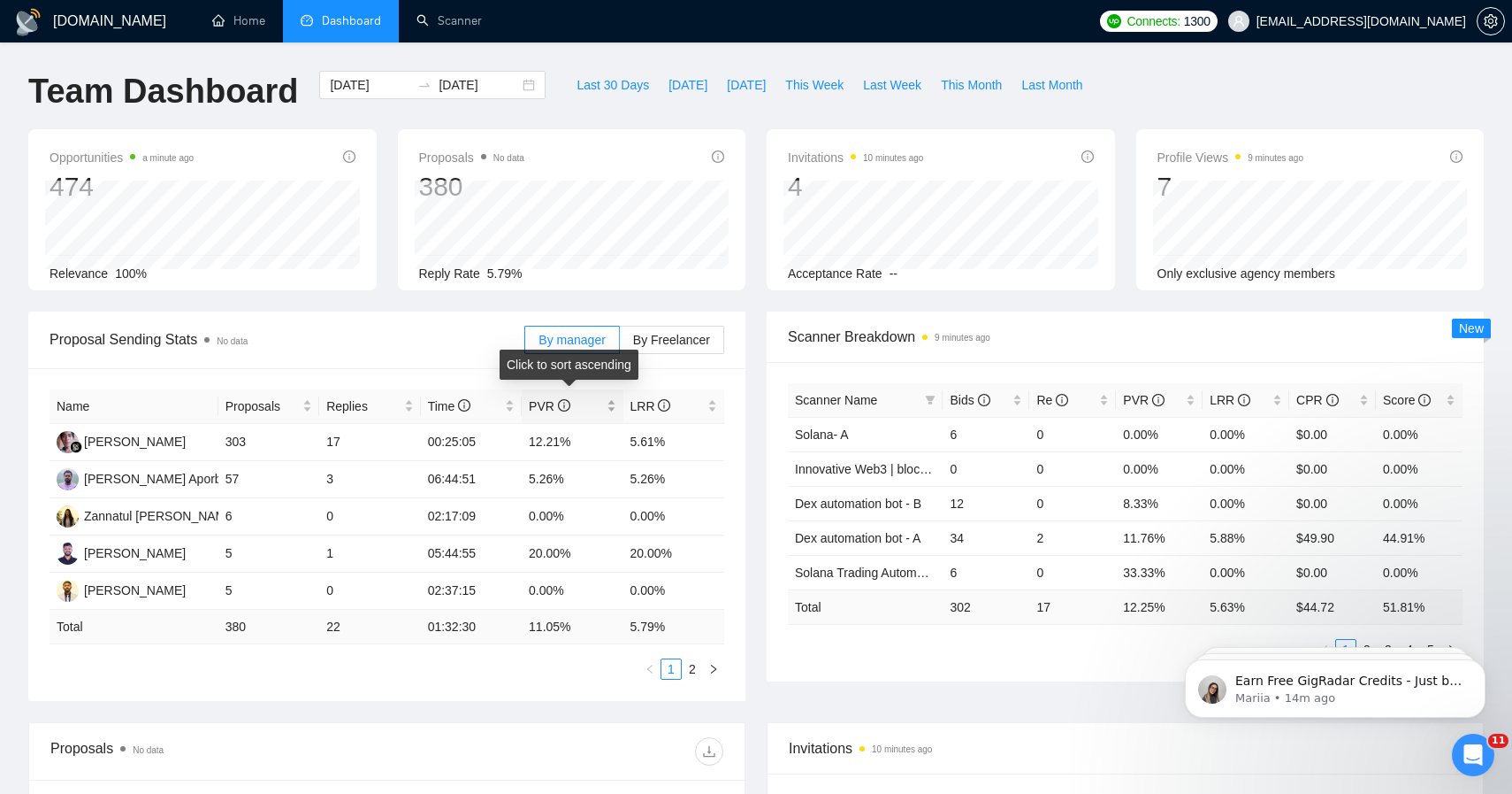
click at [547, 416] on div "PVR" at bounding box center [571, 406] width 87 height 19
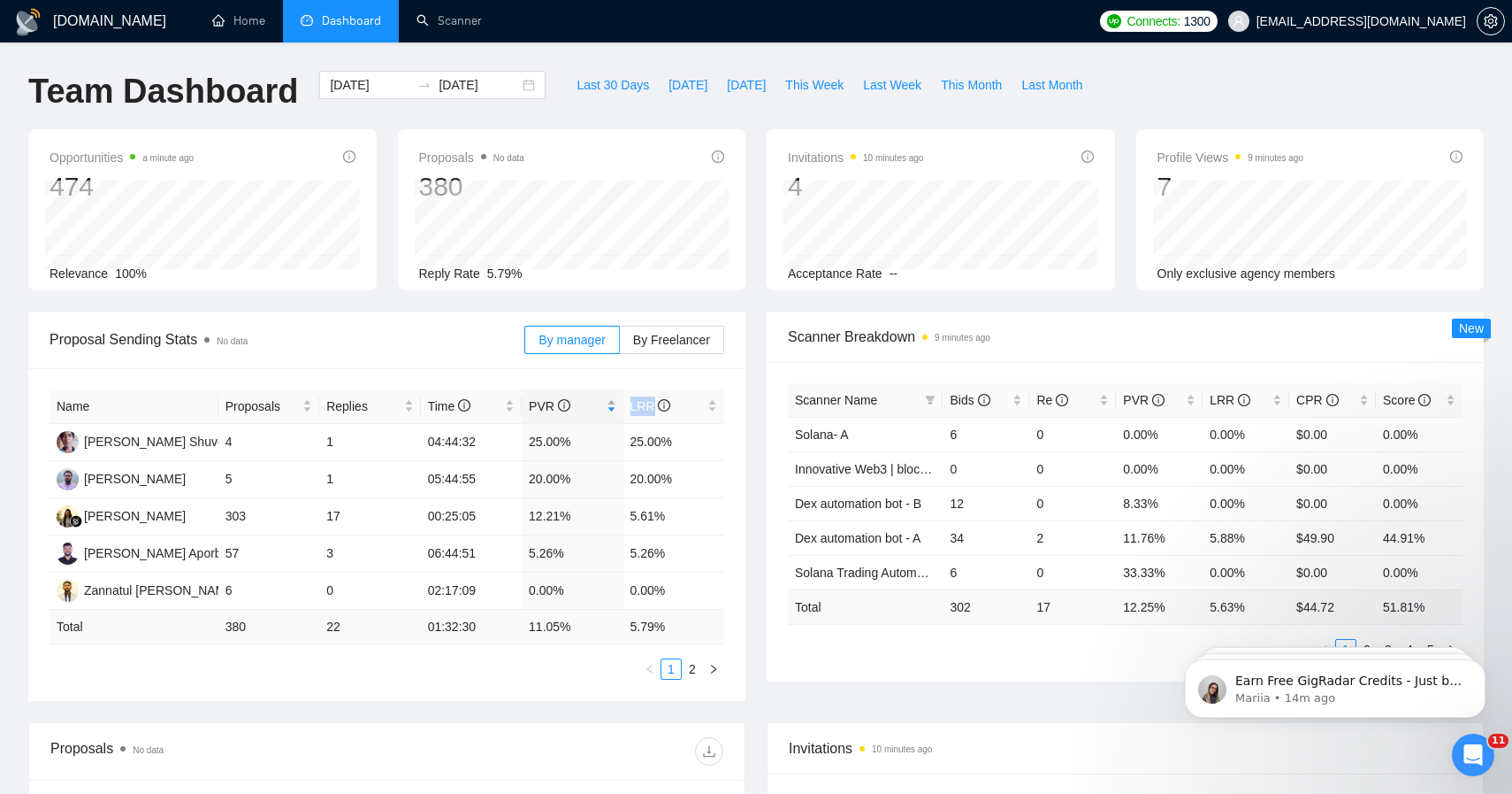
click at [535, 414] on div at bounding box center [535, 414] width 0 height 0
click at [547, 399] on span "PVR" at bounding box center [549, 406] width 42 height 14
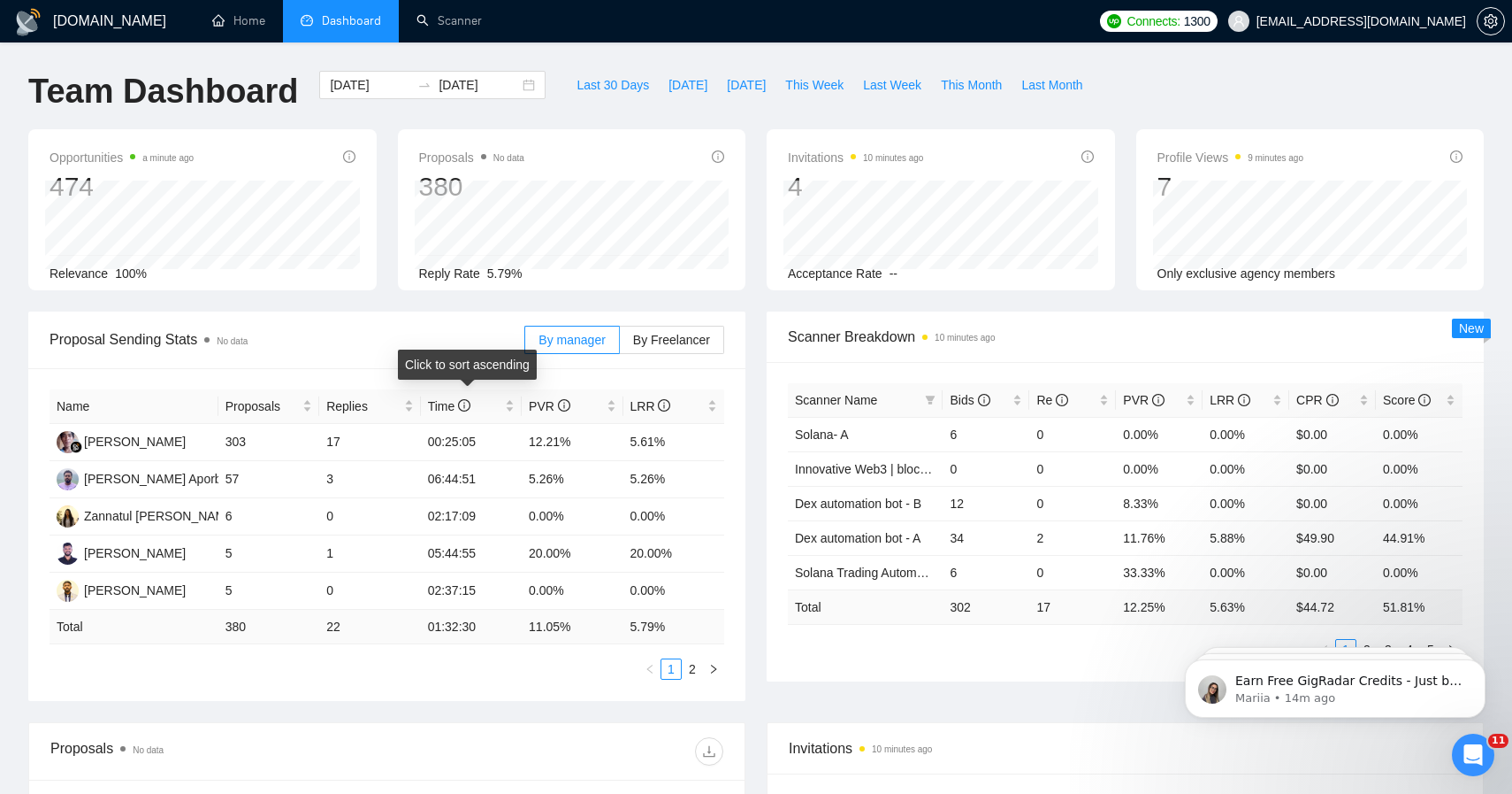
click at [420, 366] on div "Click to sort ascending" at bounding box center [467, 365] width 139 height 31
click at [530, 406] on span "PVR" at bounding box center [549, 406] width 42 height 14
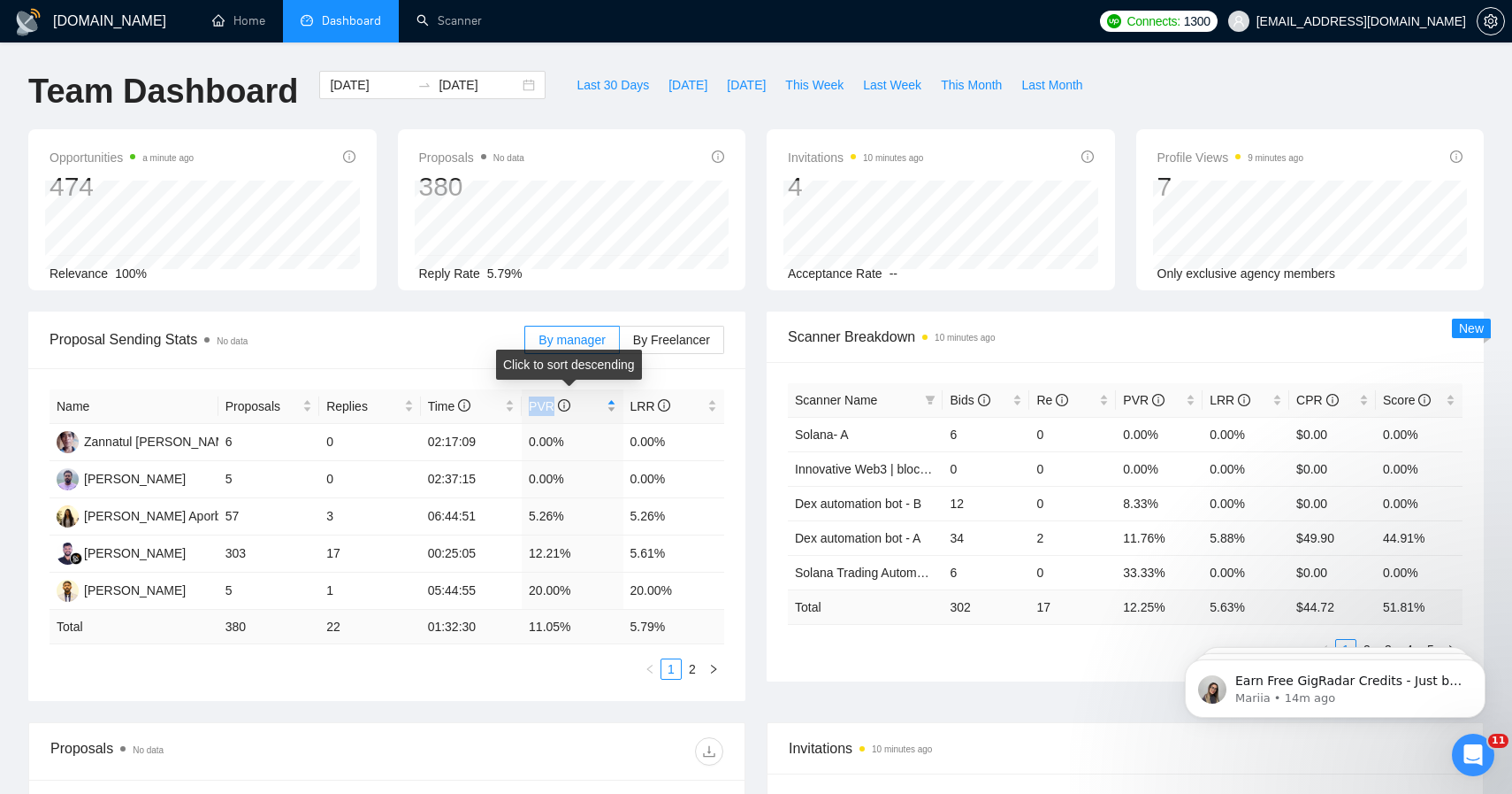
click at [530, 406] on span "PVR" at bounding box center [549, 406] width 42 height 14
click at [419, 369] on div "Name Proposals Replies Time PVR LRR Nyoman Kalih Ardana 303 17 00:25:05 12.21% …" at bounding box center [387, 534] width 717 height 333
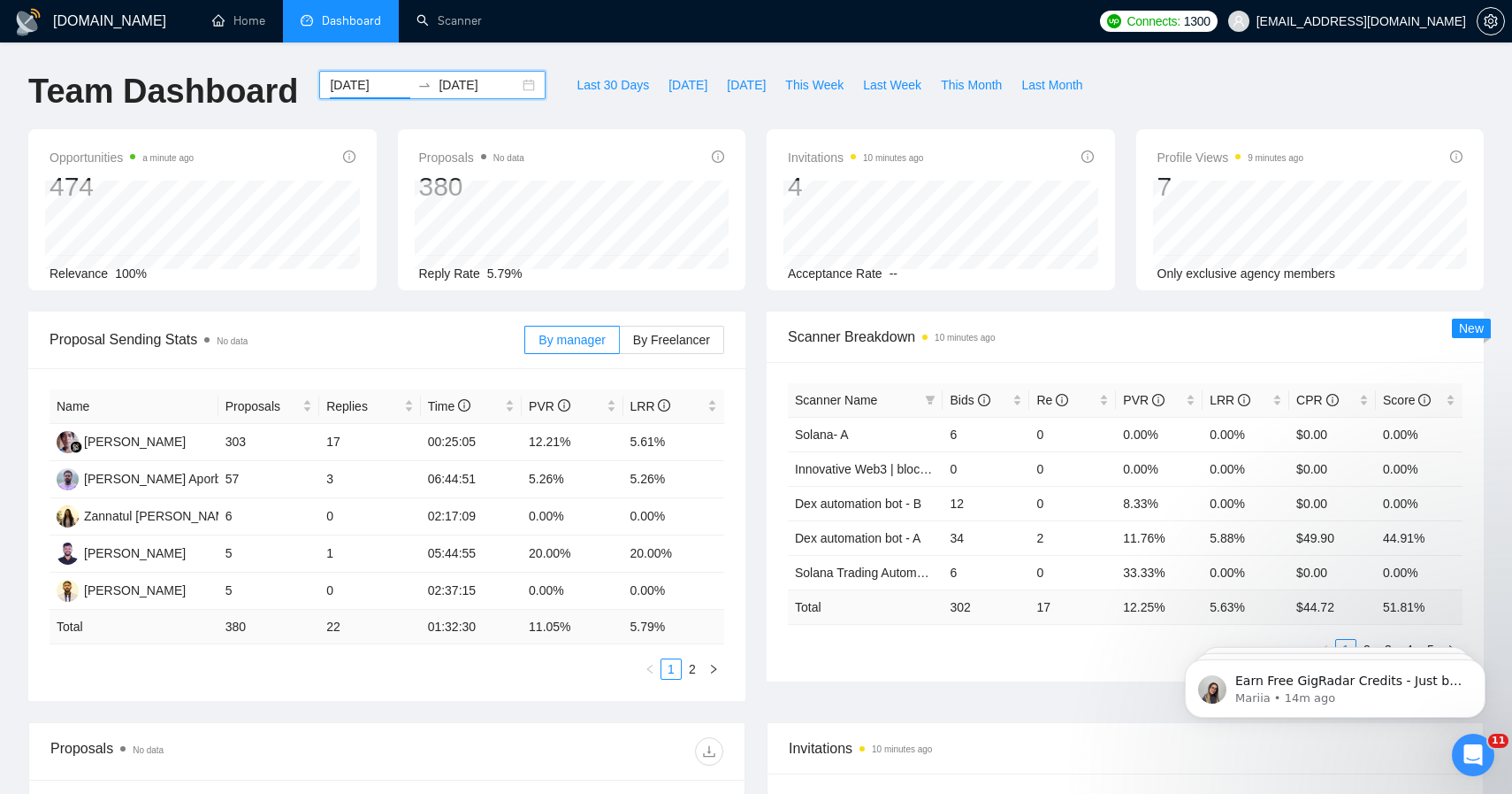
click at [384, 81] on input "[DATE]" at bounding box center [370, 85] width 80 height 19
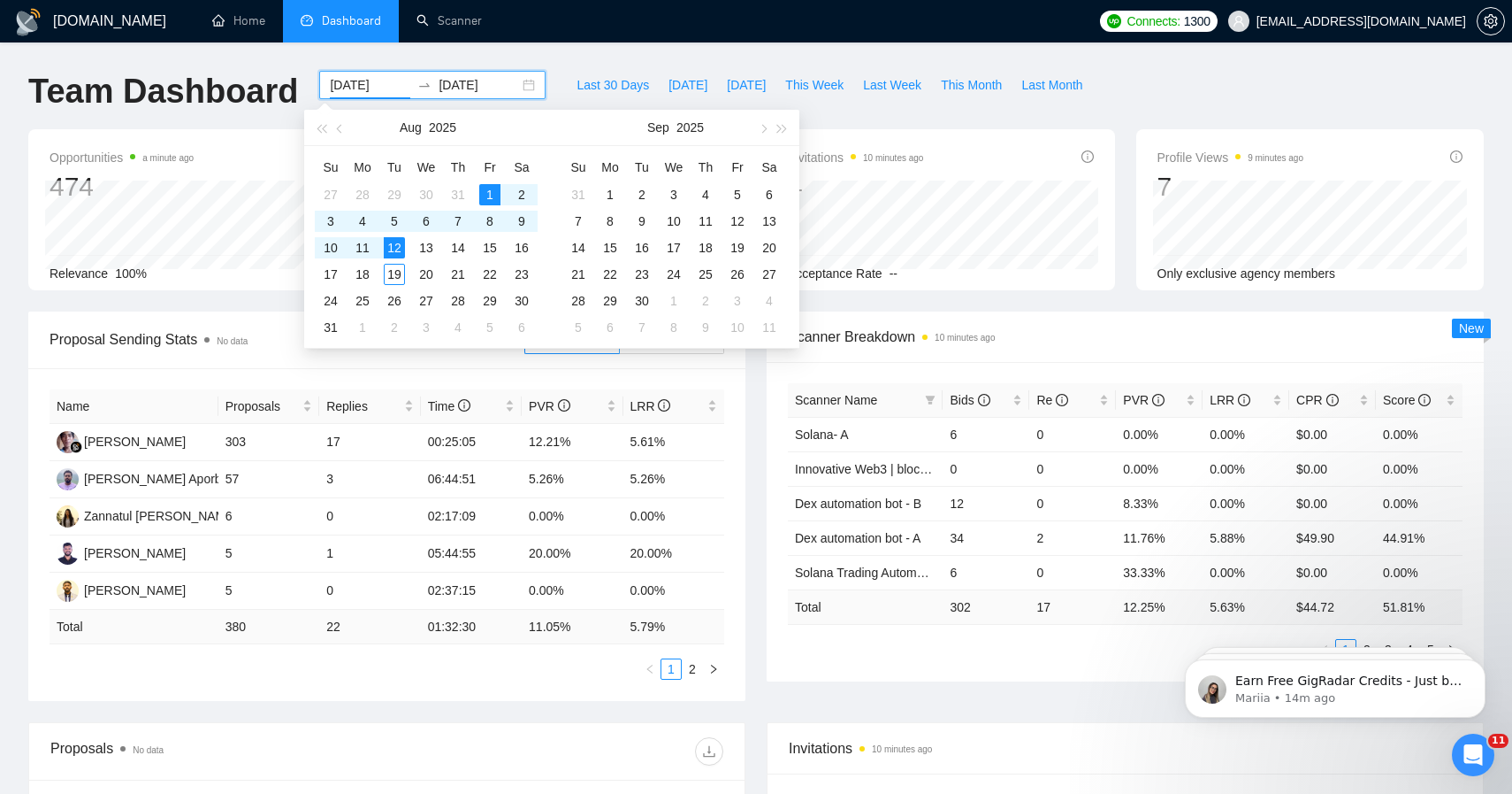
click at [369, 91] on input "[DATE]" at bounding box center [370, 85] width 80 height 19
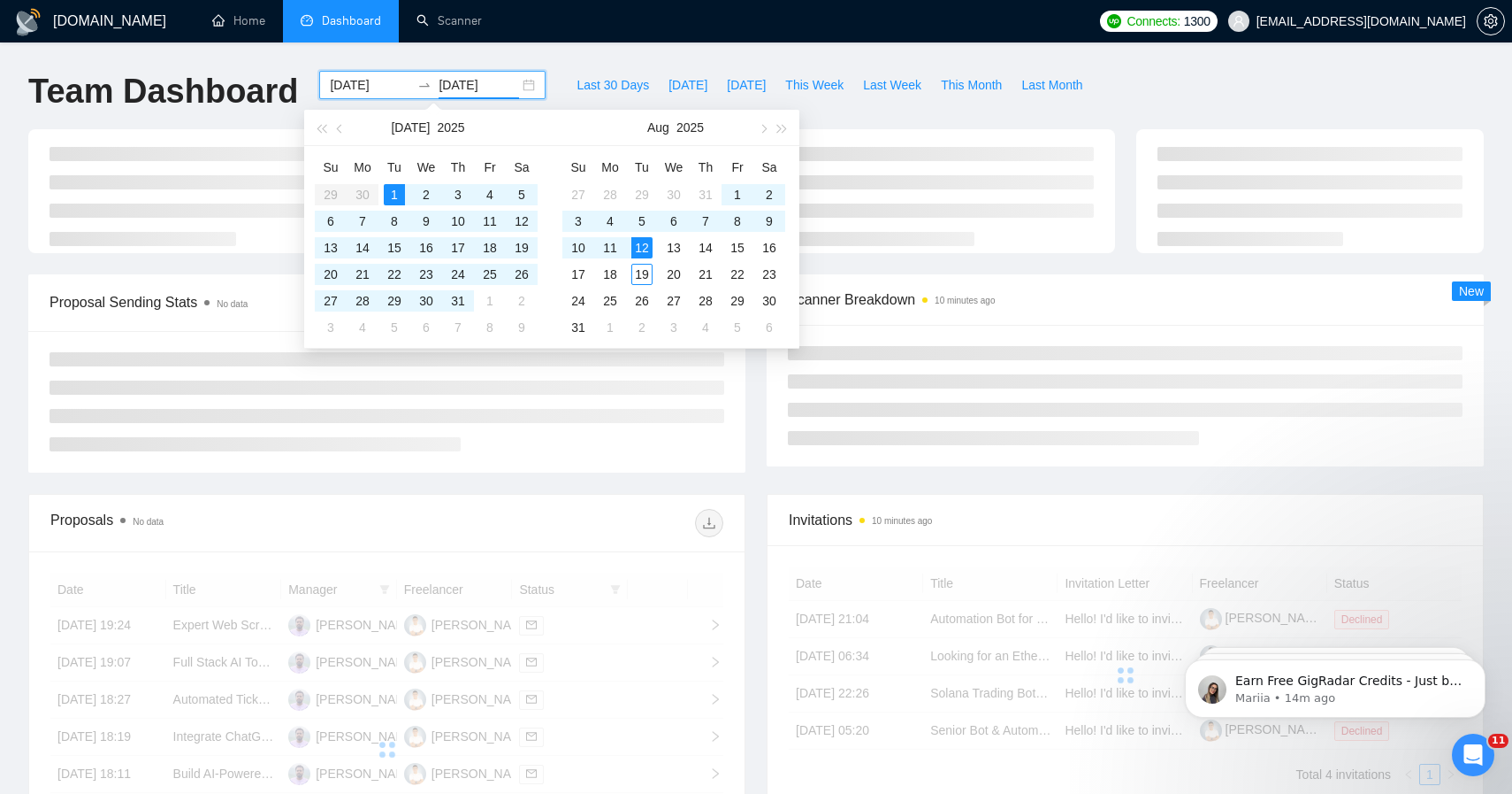
click at [285, 66] on div "[DOMAIN_NAME] Home Dashboard Scanner Connects: 1300 [EMAIL_ADDRESS][DOMAIN_NAME…" at bounding box center [756, 596] width 1512 height 1193
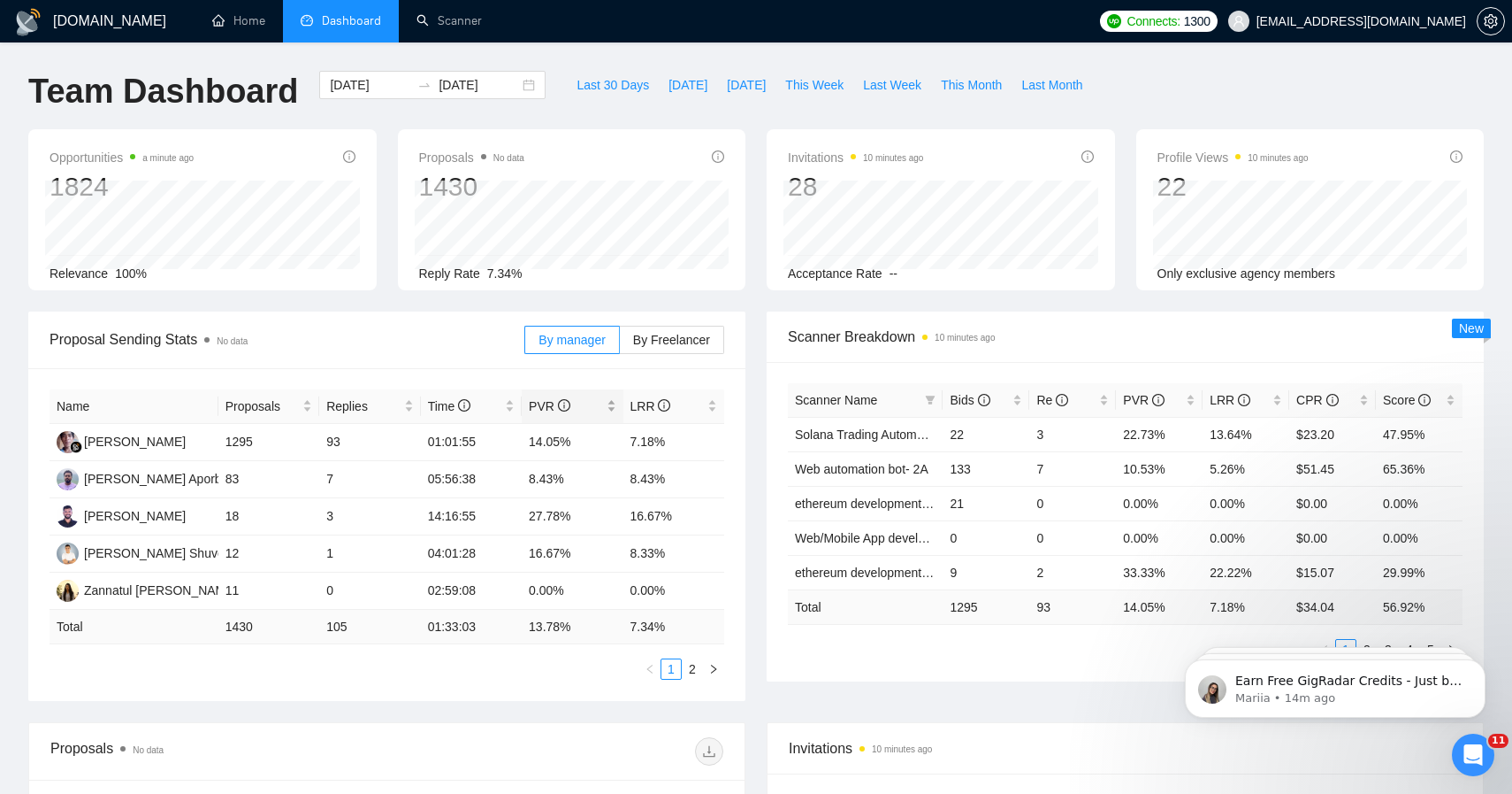
click at [550, 396] on span "PVR" at bounding box center [565, 406] width 73 height 19
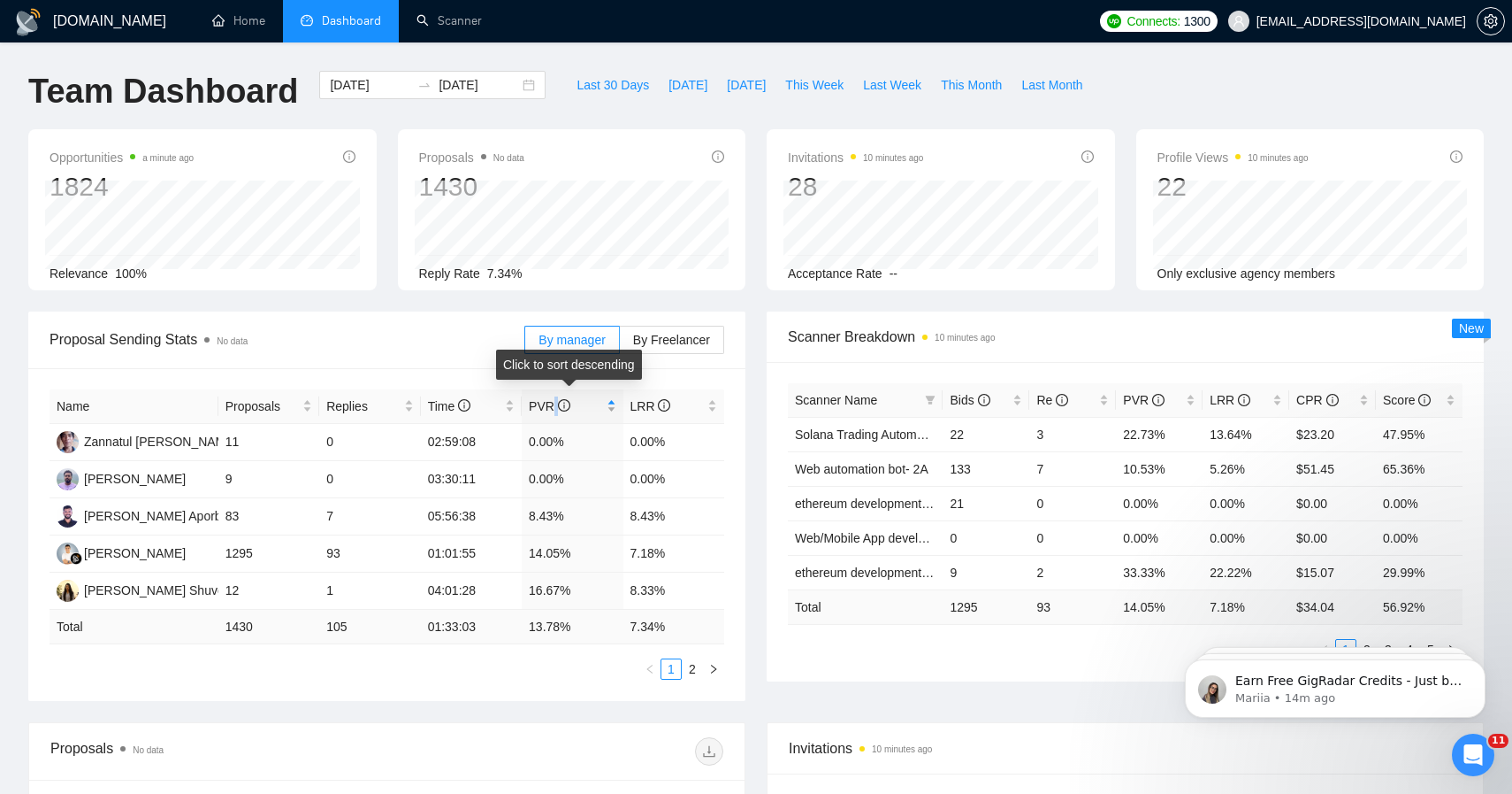
click at [550, 396] on span "PVR" at bounding box center [565, 406] width 73 height 19
click at [555, 547] on td "14.05%" at bounding box center [572, 554] width 101 height 37
click at [651, 342] on span "By Freelancer" at bounding box center [672, 340] width 77 height 14
click at [620, 345] on input "By Freelancer" at bounding box center [620, 345] width 0 height 0
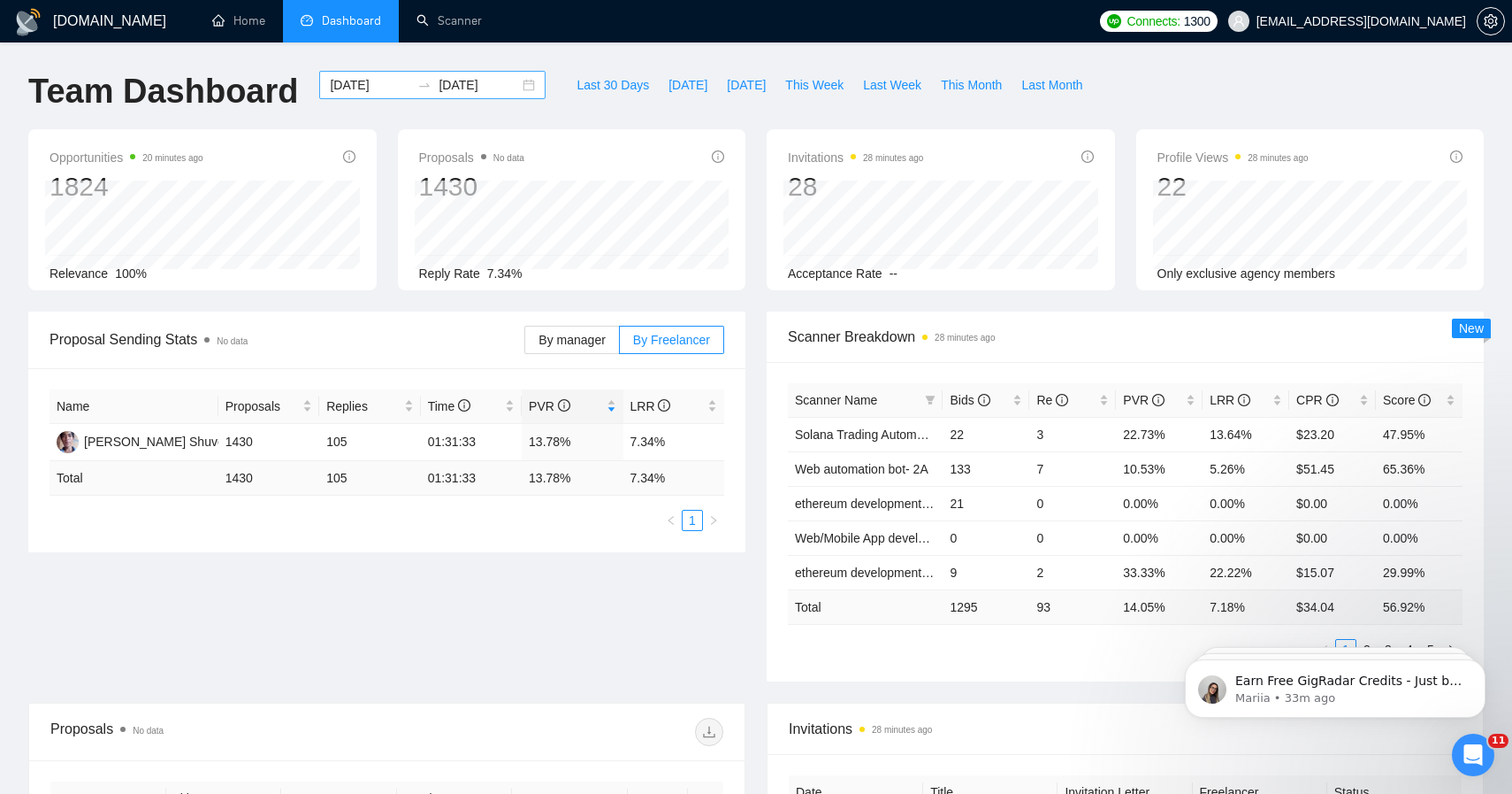
click at [492, 82] on input "[DATE]" at bounding box center [479, 85] width 80 height 19
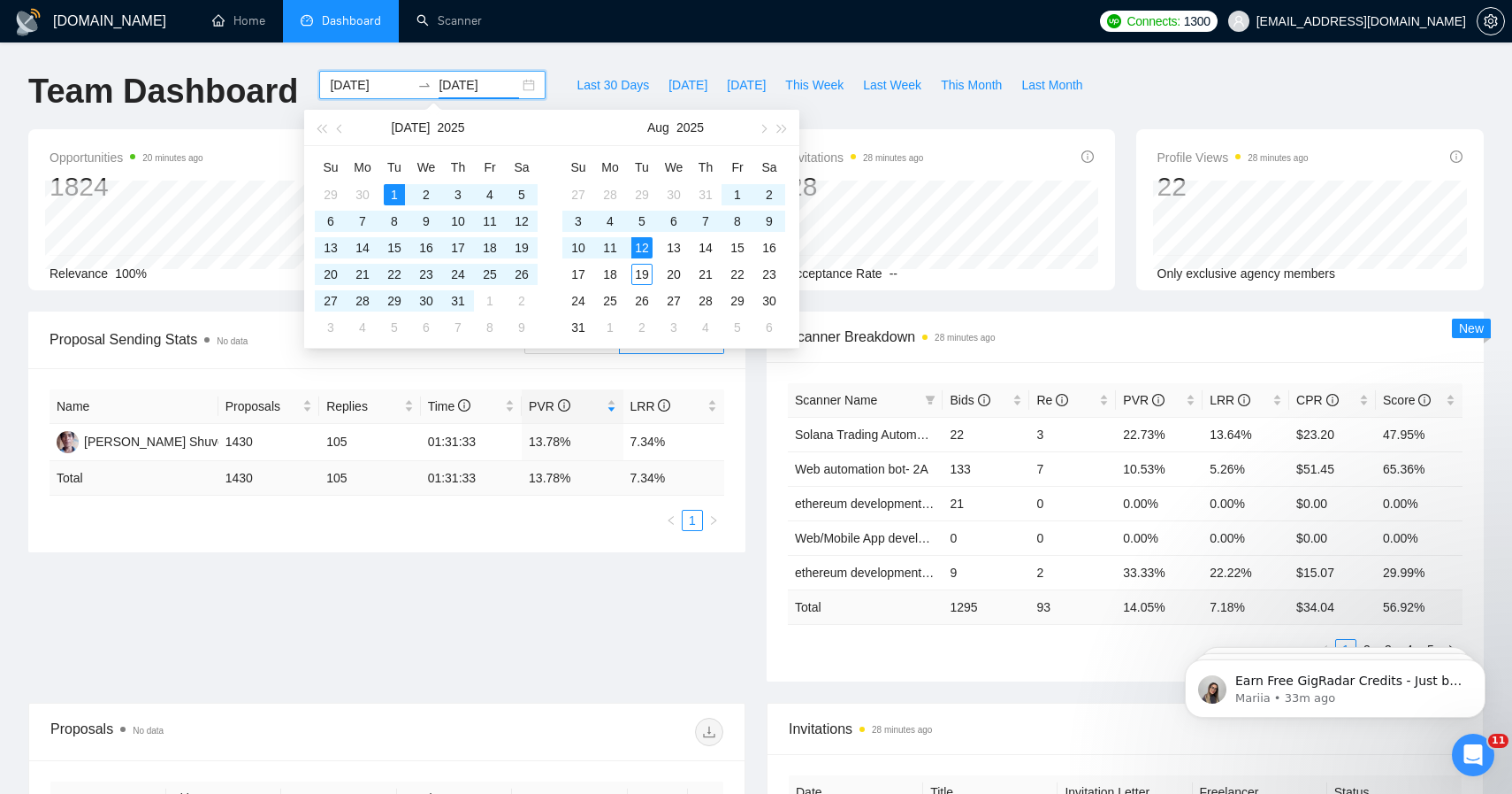
click at [418, 85] on icon "swap-right" at bounding box center [425, 85] width 14 height 14
click at [405, 75] on div "[DATE] [DATE]" at bounding box center [432, 85] width 226 height 29
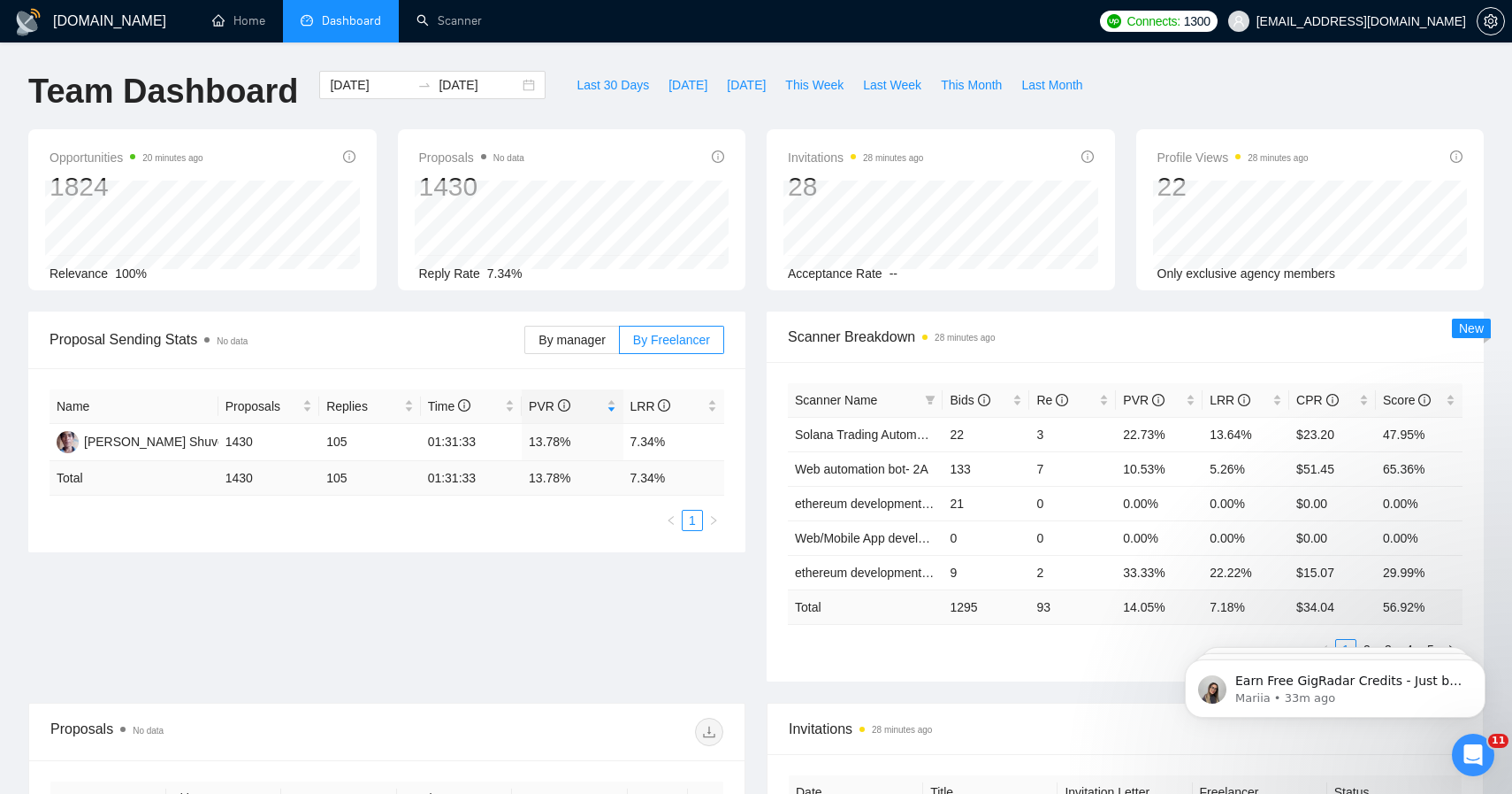
click at [418, 54] on div "[DOMAIN_NAME] Home Dashboard Scanner Connects: 1300 [EMAIL_ADDRESS][DOMAIN_NAME…" at bounding box center [756, 700] width 1512 height 1402
click at [362, 85] on input "[DATE]" at bounding box center [370, 85] width 80 height 19
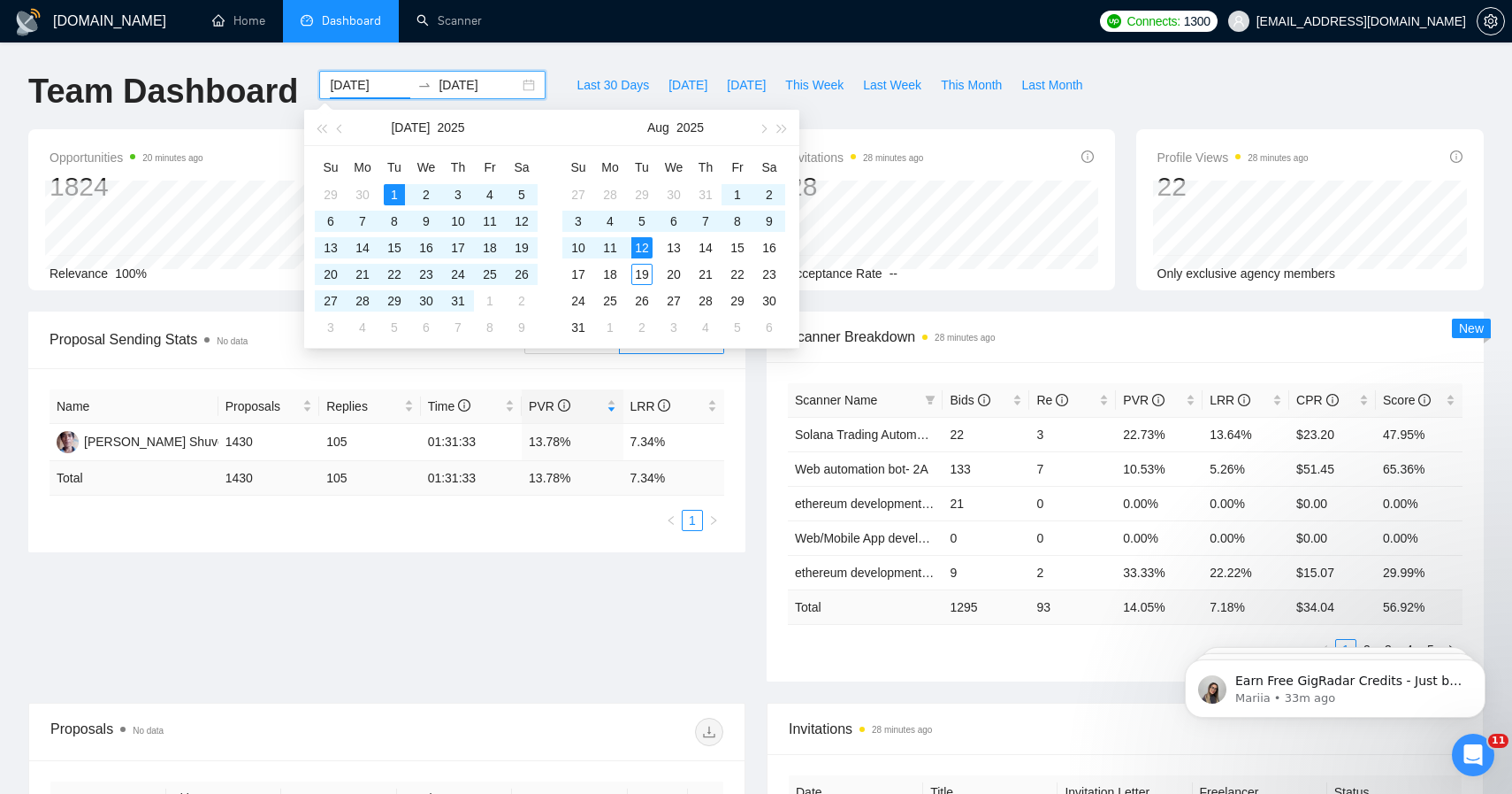
click at [367, 88] on input "[DATE]" at bounding box center [370, 85] width 80 height 19
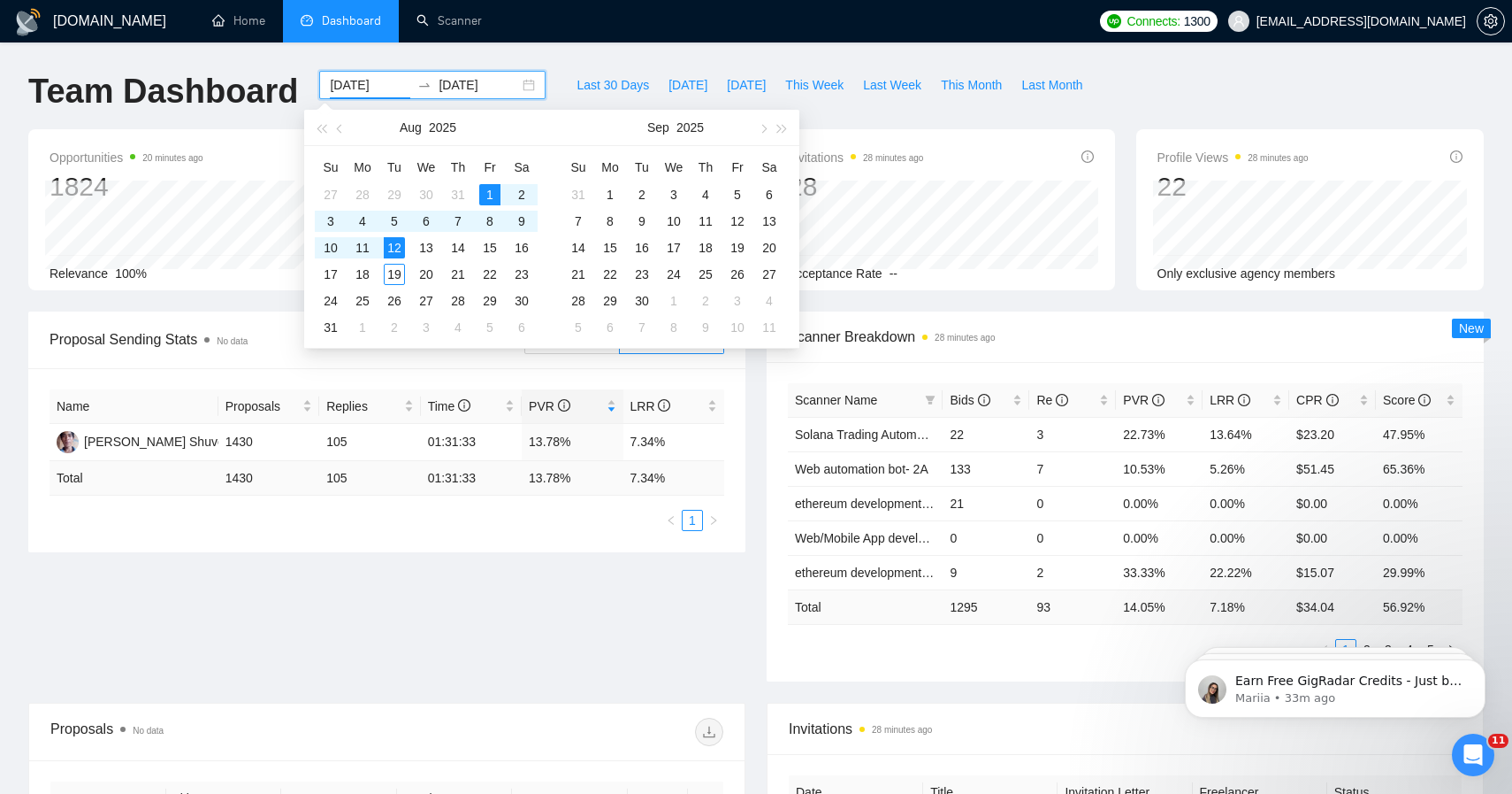
click at [382, 84] on input "[DATE]" at bounding box center [370, 85] width 80 height 19
click at [389, 87] on input "[DATE]" at bounding box center [370, 85] width 80 height 19
type input "[DATE]"
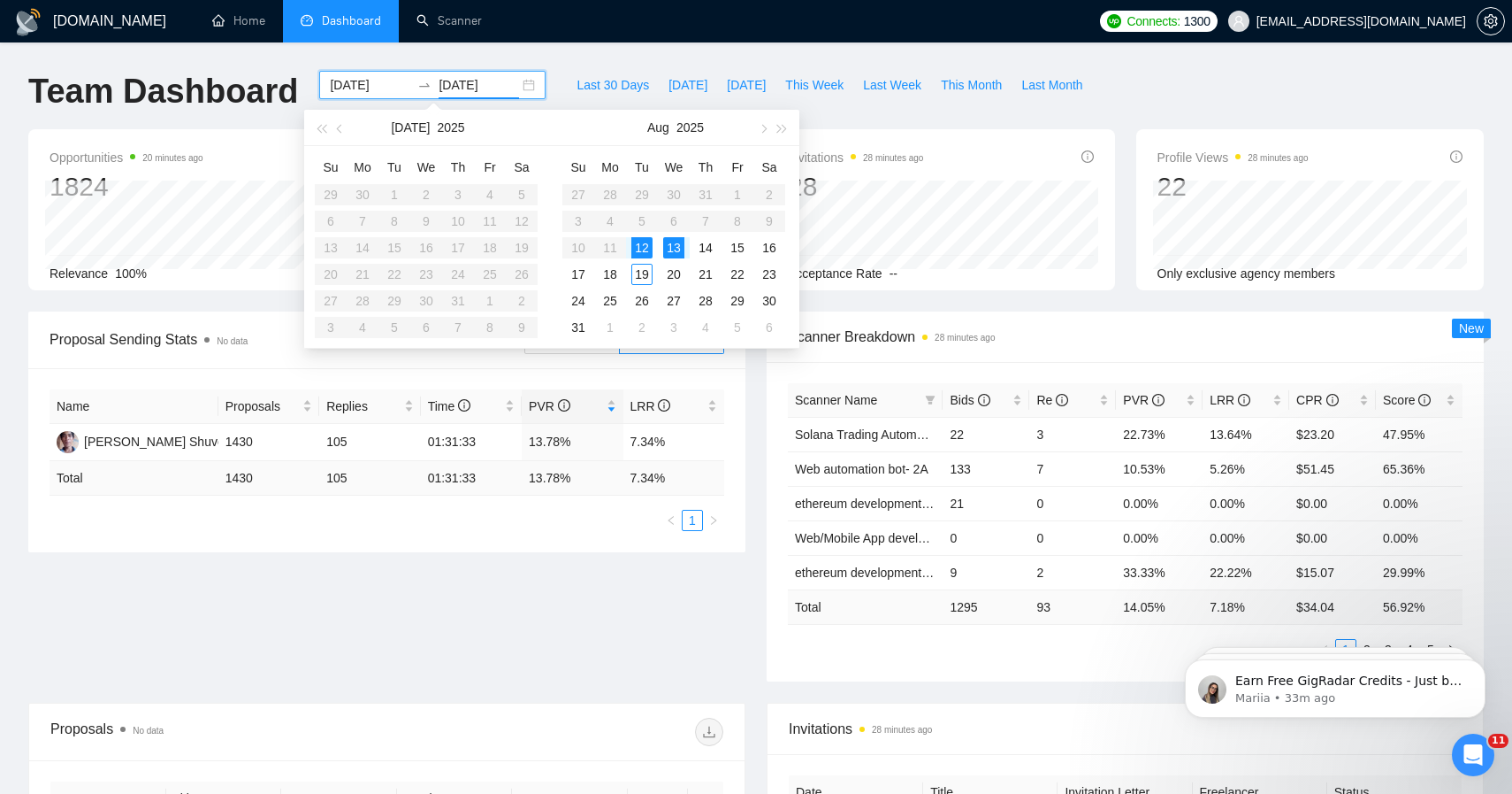
click at [497, 86] on input "[DATE]" at bounding box center [479, 85] width 80 height 19
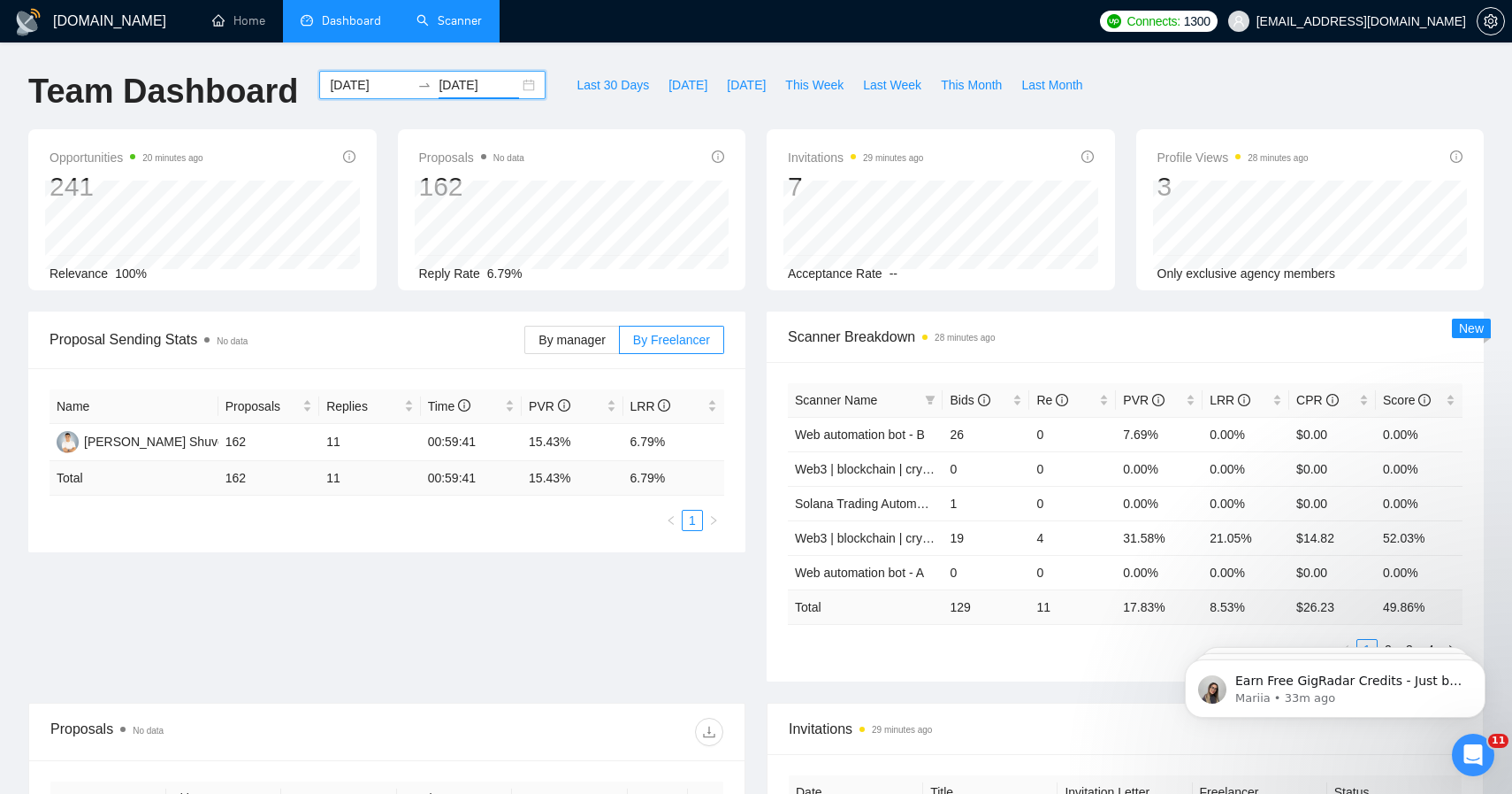
type input "[DATE]"
click at [459, 29] on link "Scanner" at bounding box center [449, 21] width 66 height 15
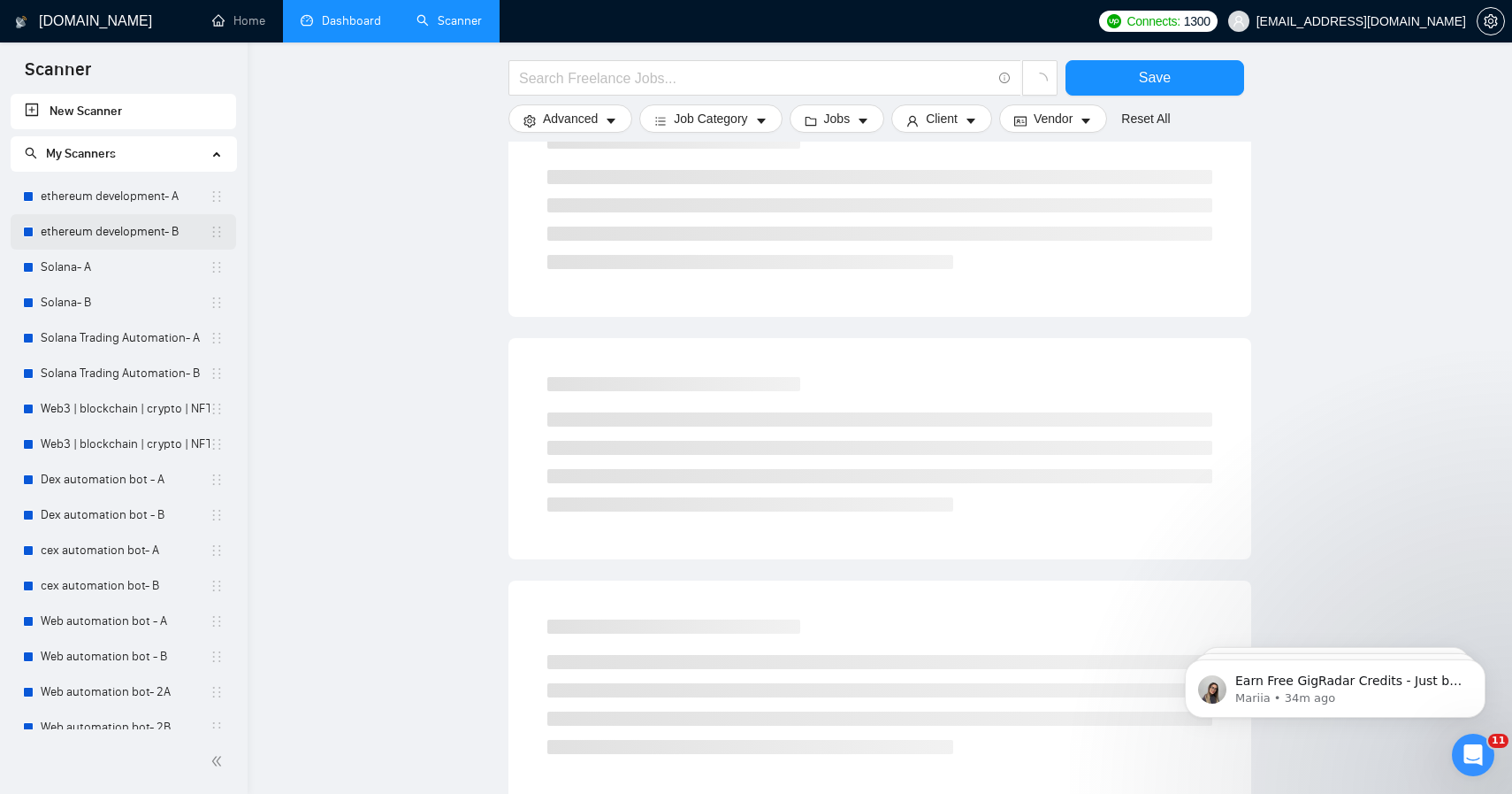
click at [67, 245] on link "ethereum development- B" at bounding box center [125, 231] width 169 height 35
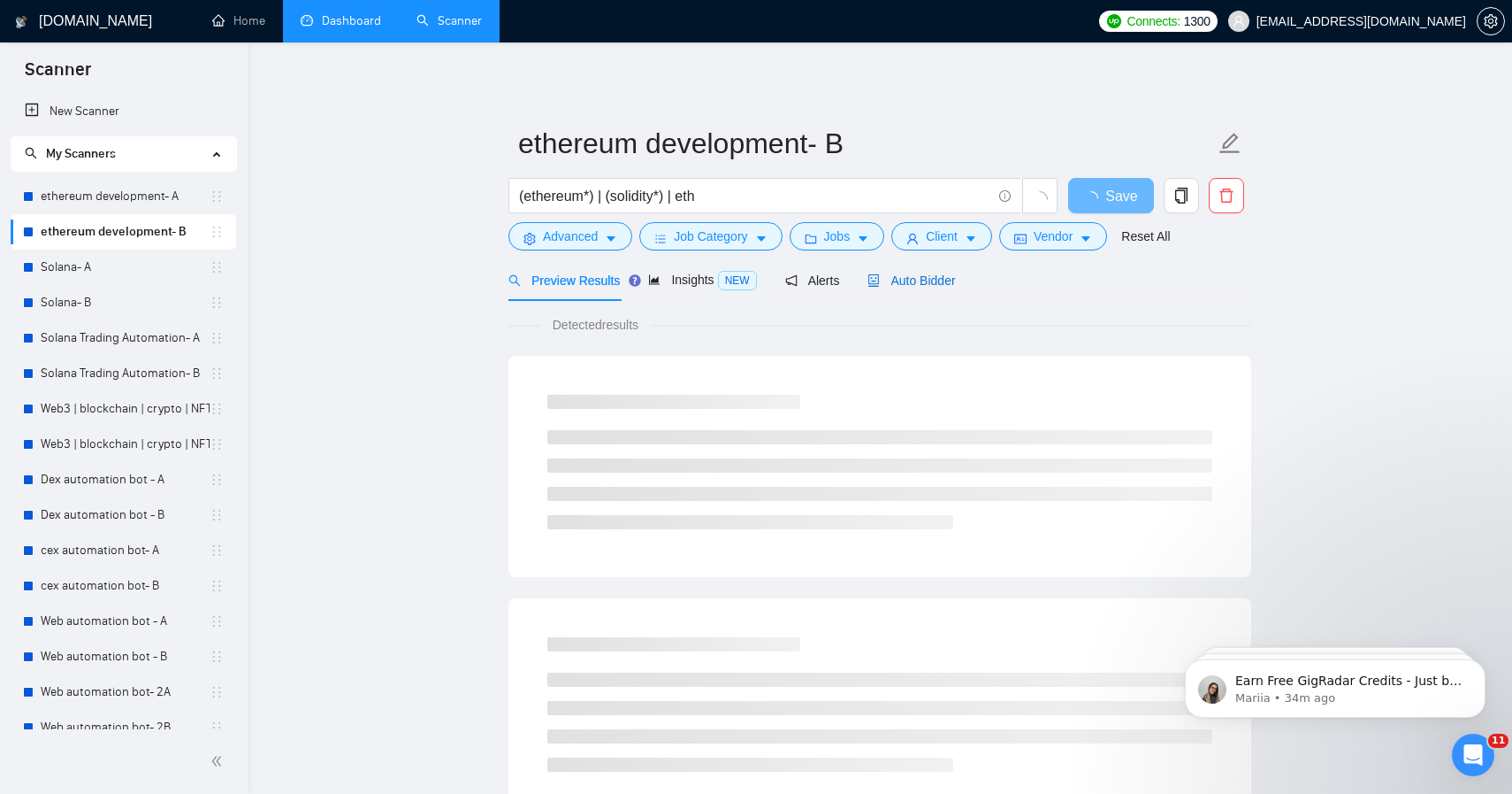
click at [946, 278] on span "Auto Bidder" at bounding box center [911, 280] width 88 height 14
